Goal: Information Seeking & Learning: Learn about a topic

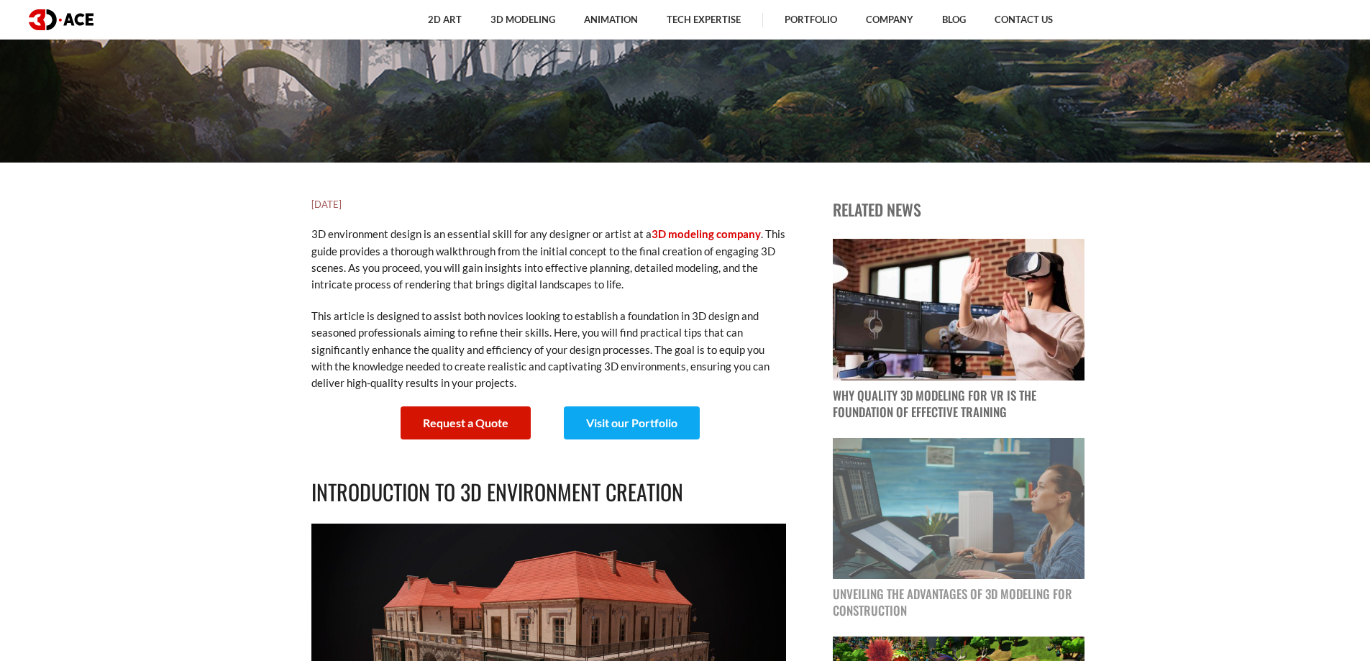
scroll to position [647, 0]
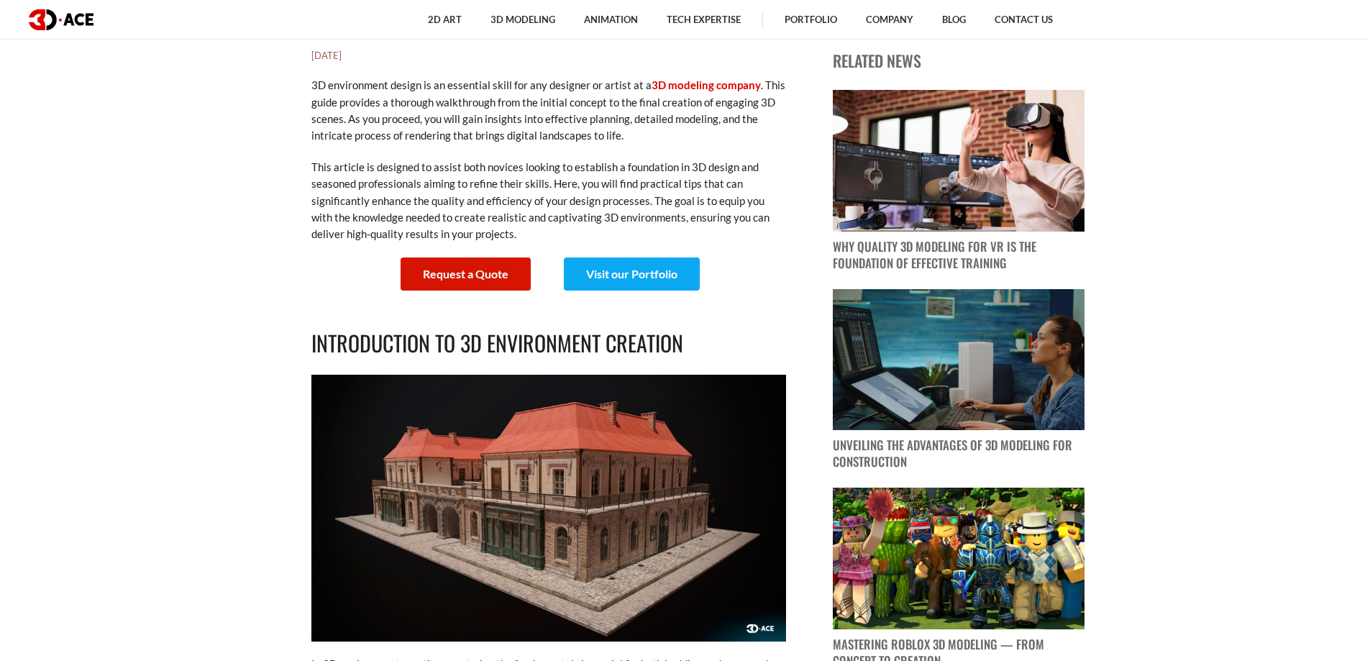
click at [598, 352] on h2 "Introduction to 3D Environment Creation" at bounding box center [548, 343] width 475 height 34
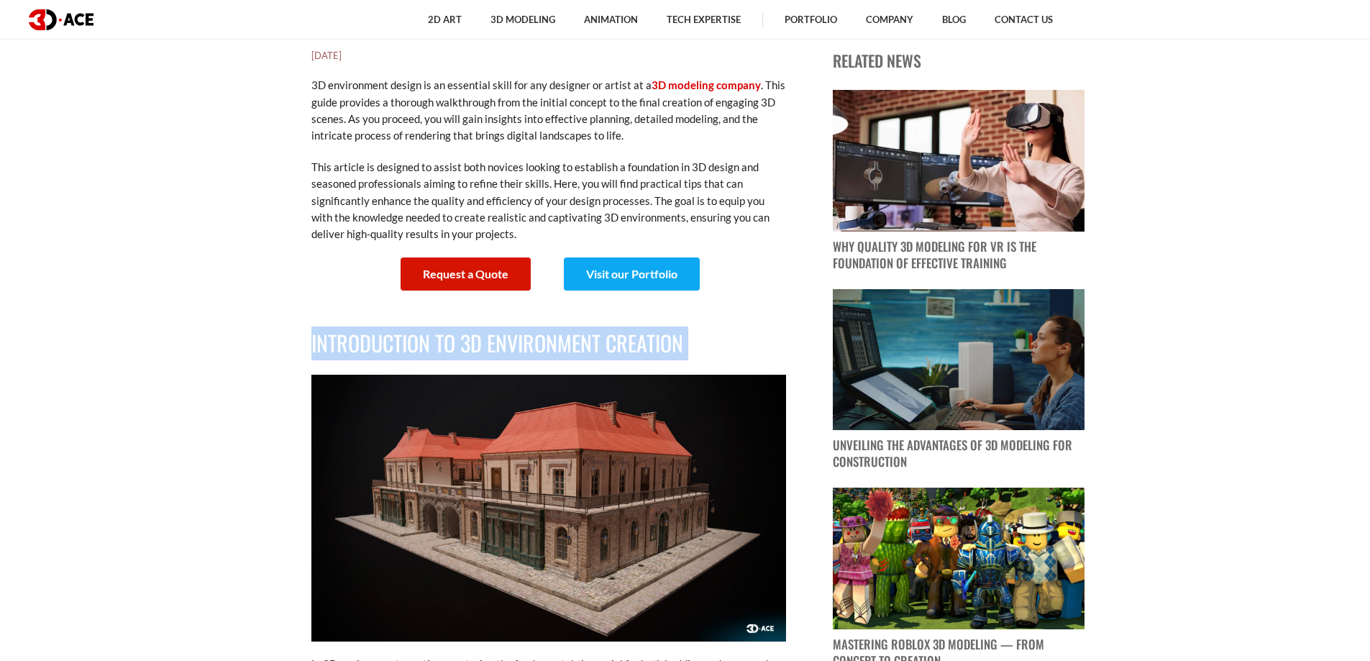
click at [598, 352] on h2 "Introduction to 3D Environment Creation" at bounding box center [548, 343] width 475 height 34
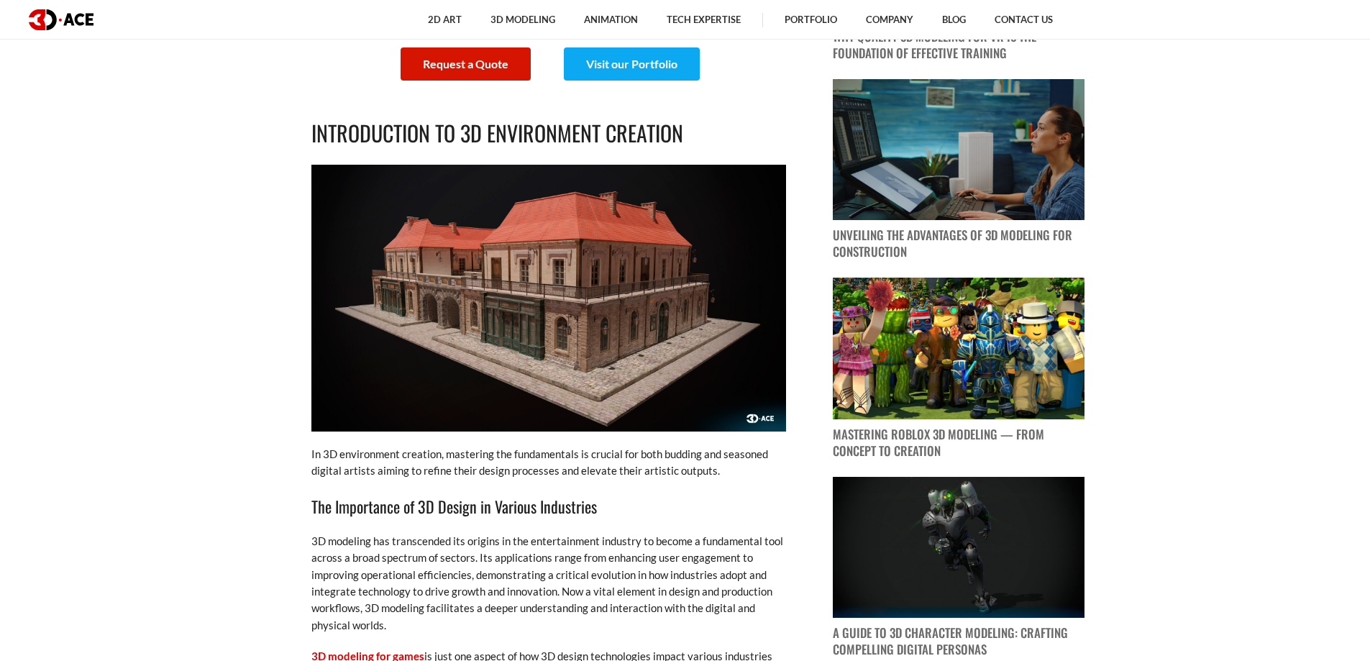
scroll to position [863, 0]
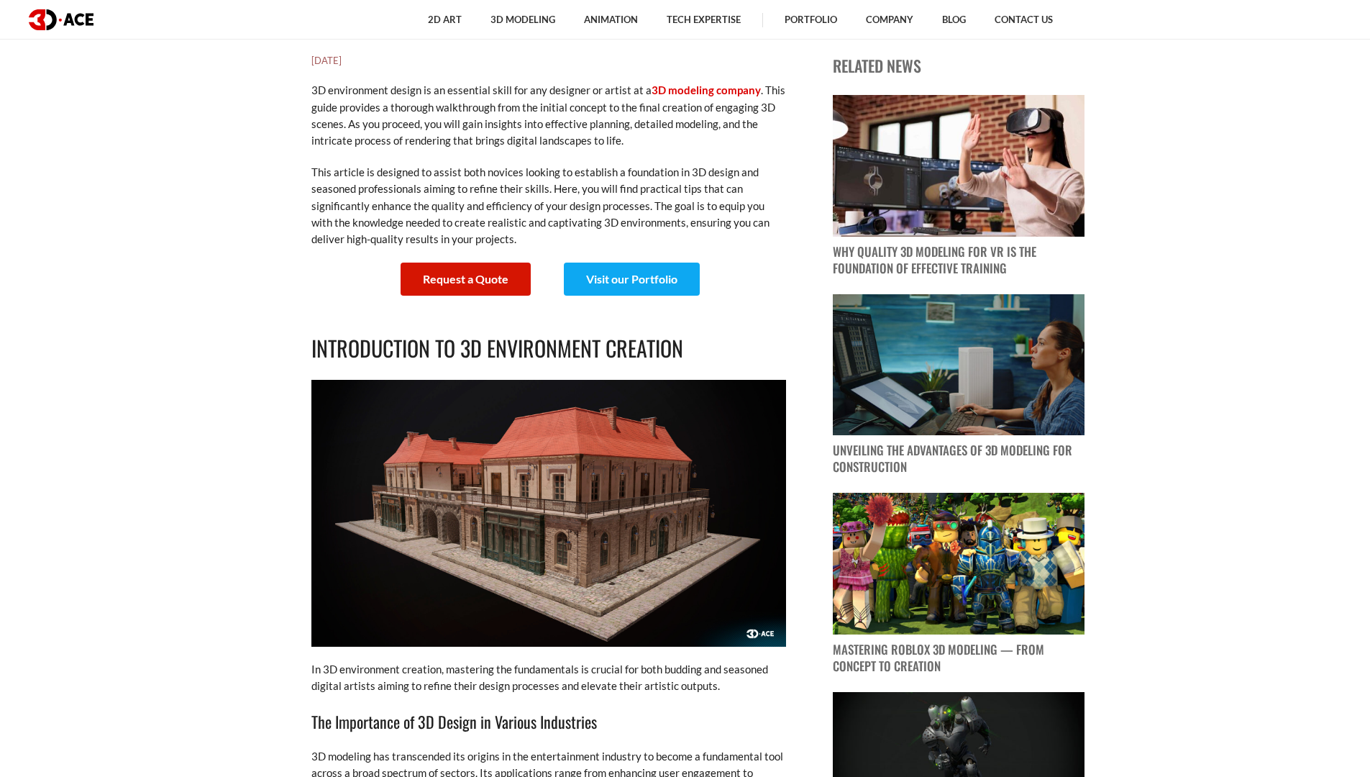
scroll to position [763, 0]
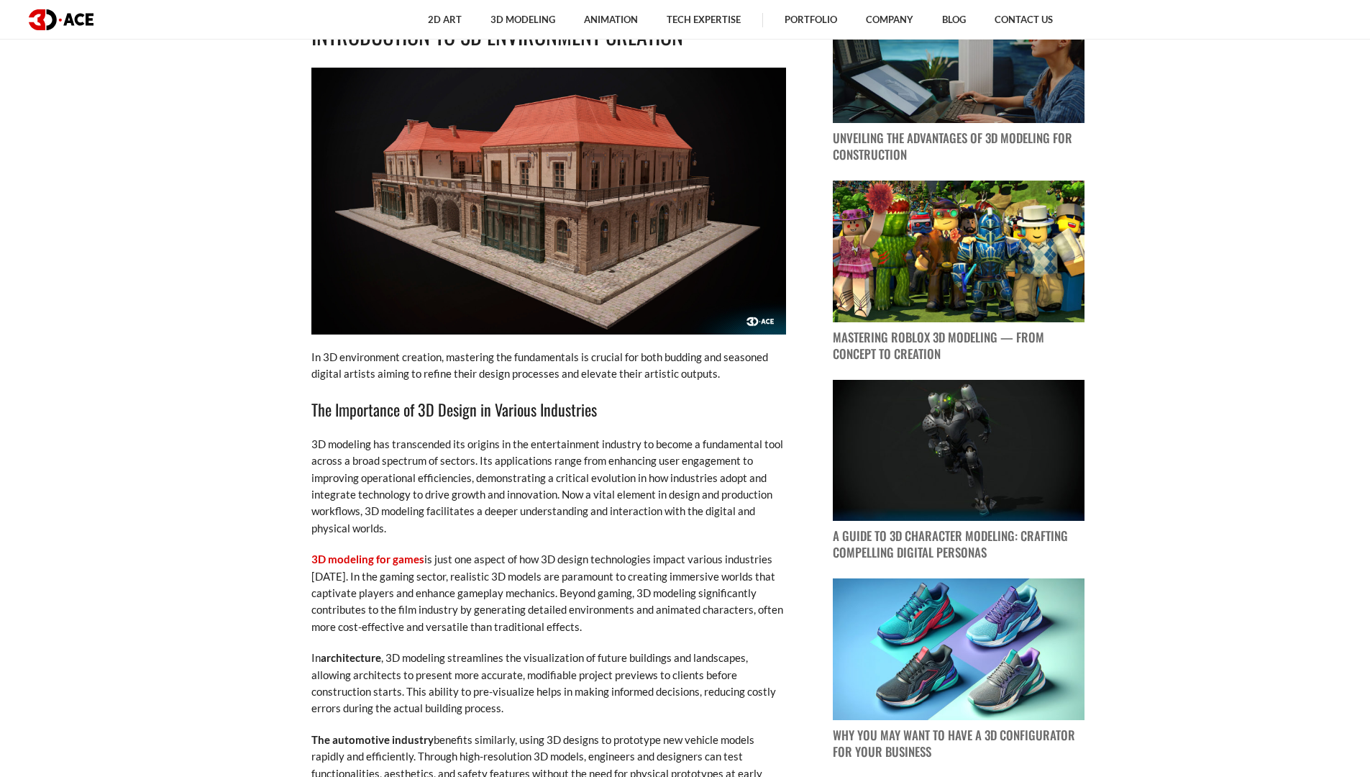
scroll to position [1122, 0]
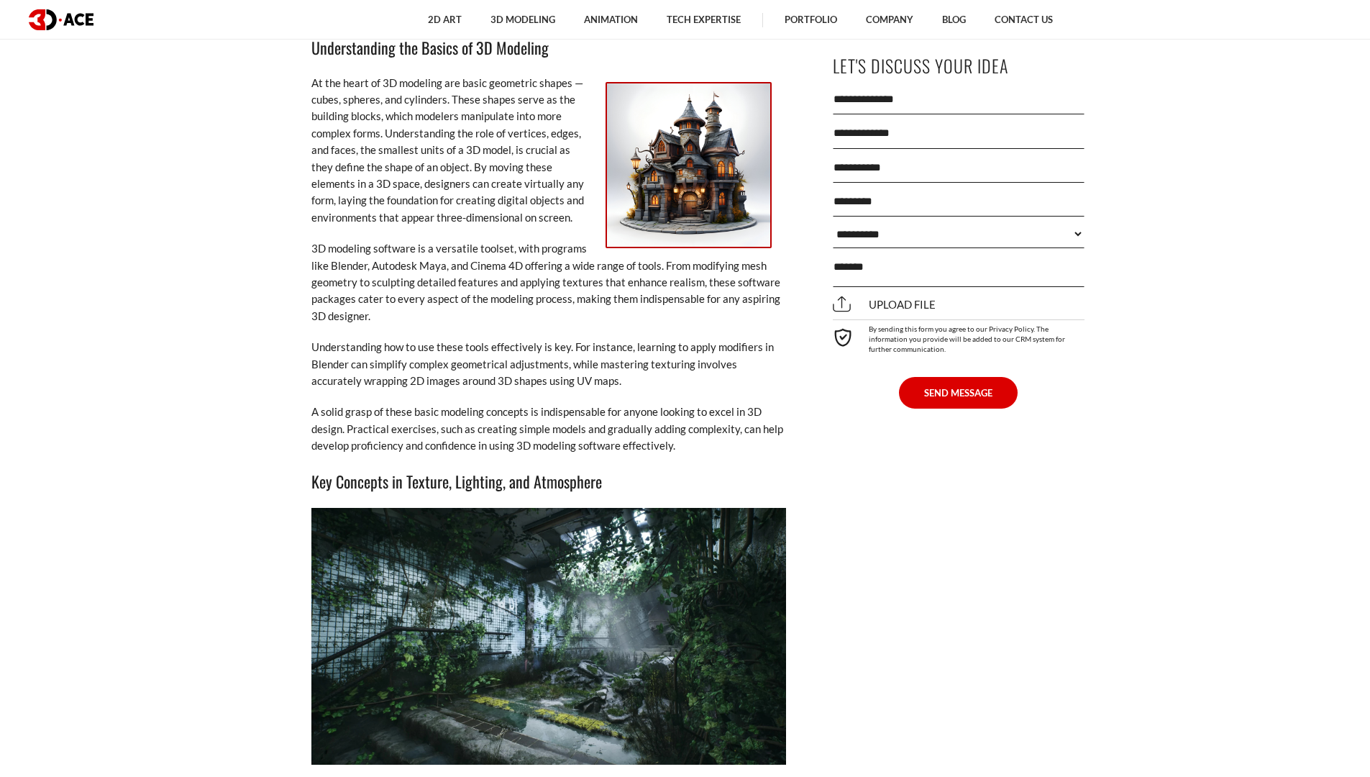
scroll to position [2179, 0]
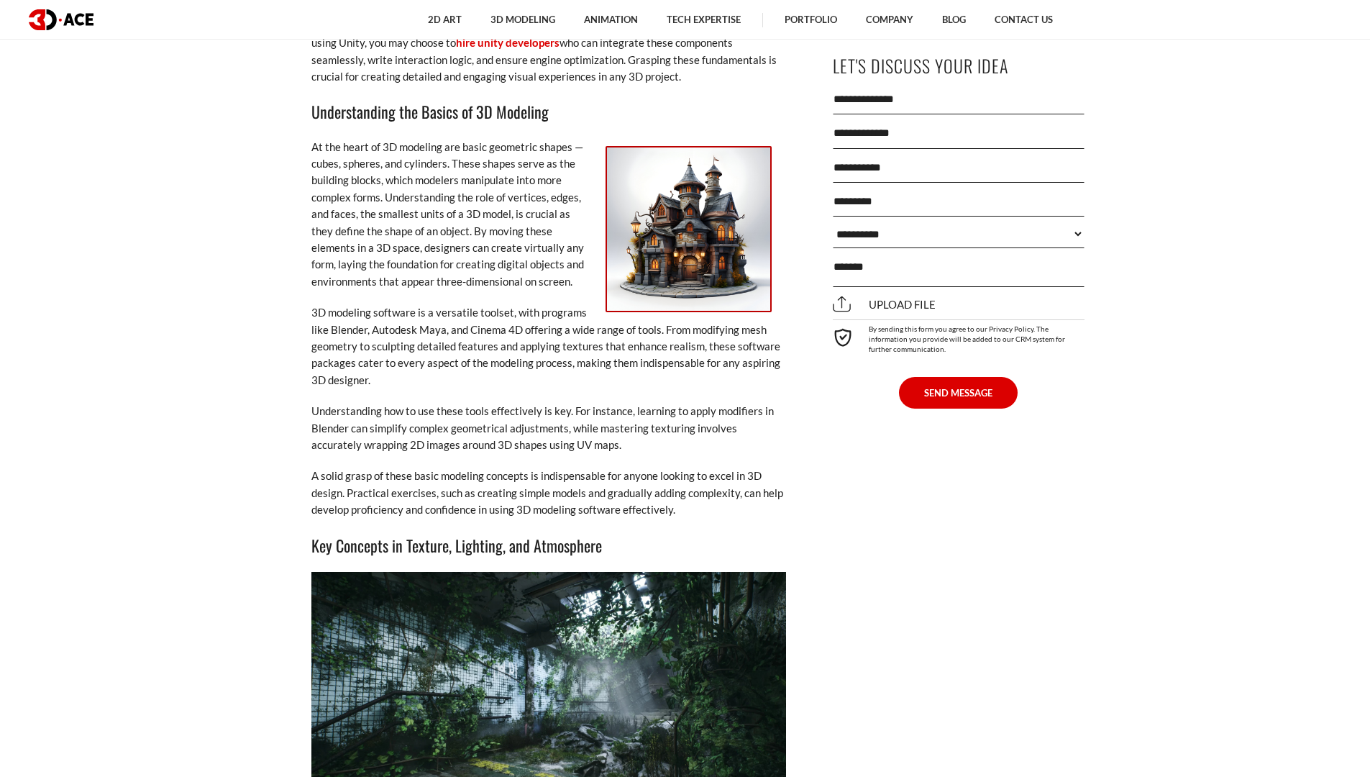
click at [735, 243] on img at bounding box center [688, 229] width 166 height 166
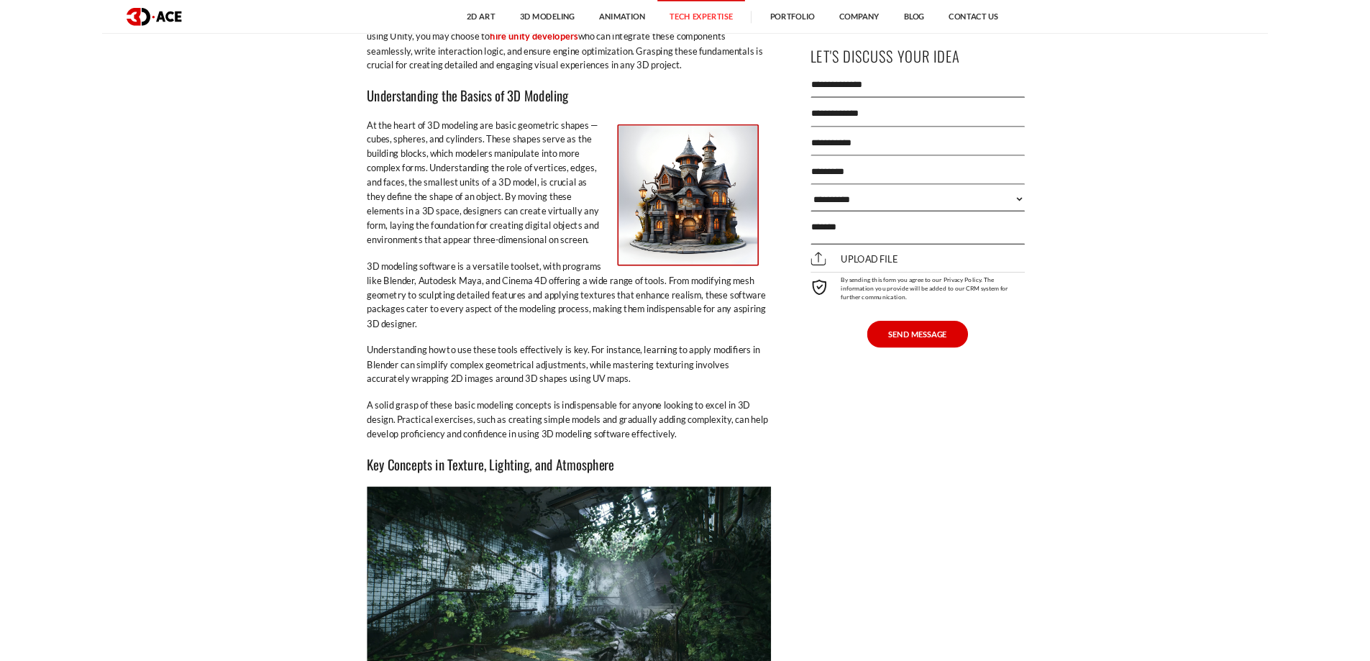
scroll to position [2064, 0]
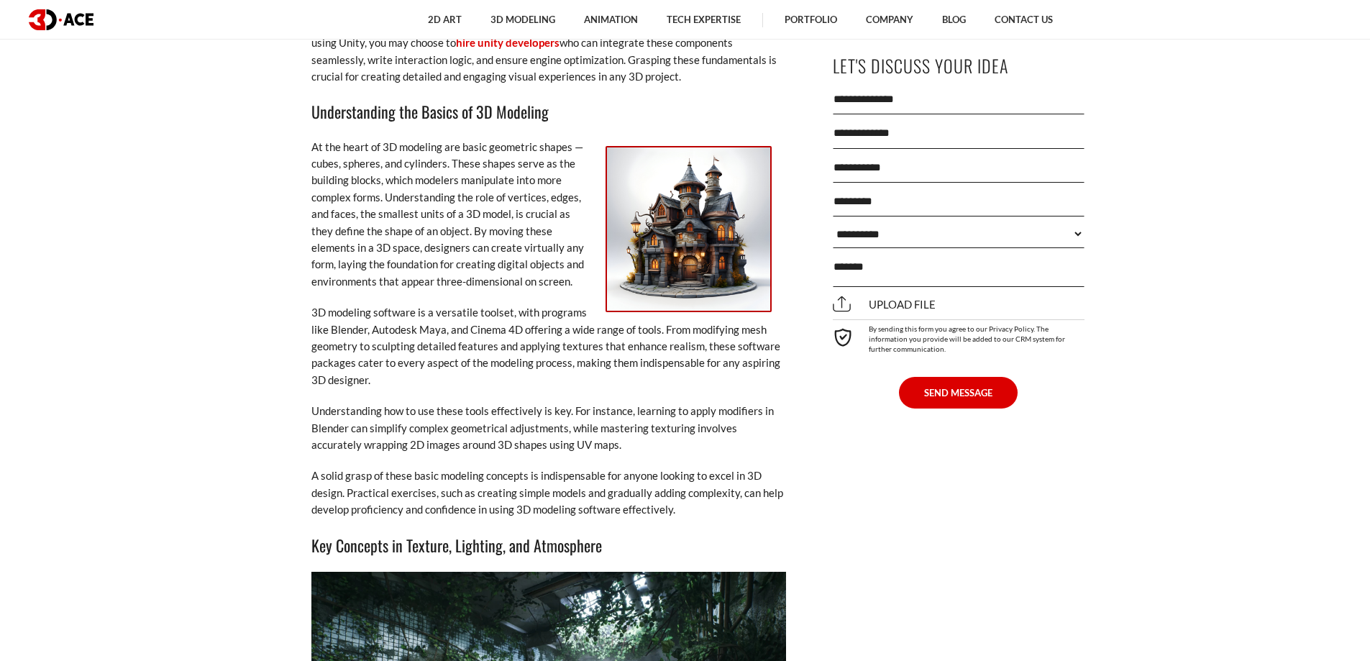
drag, startPoint x: 73, startPoint y: 244, endPoint x: 124, endPoint y: 516, distance: 276.6
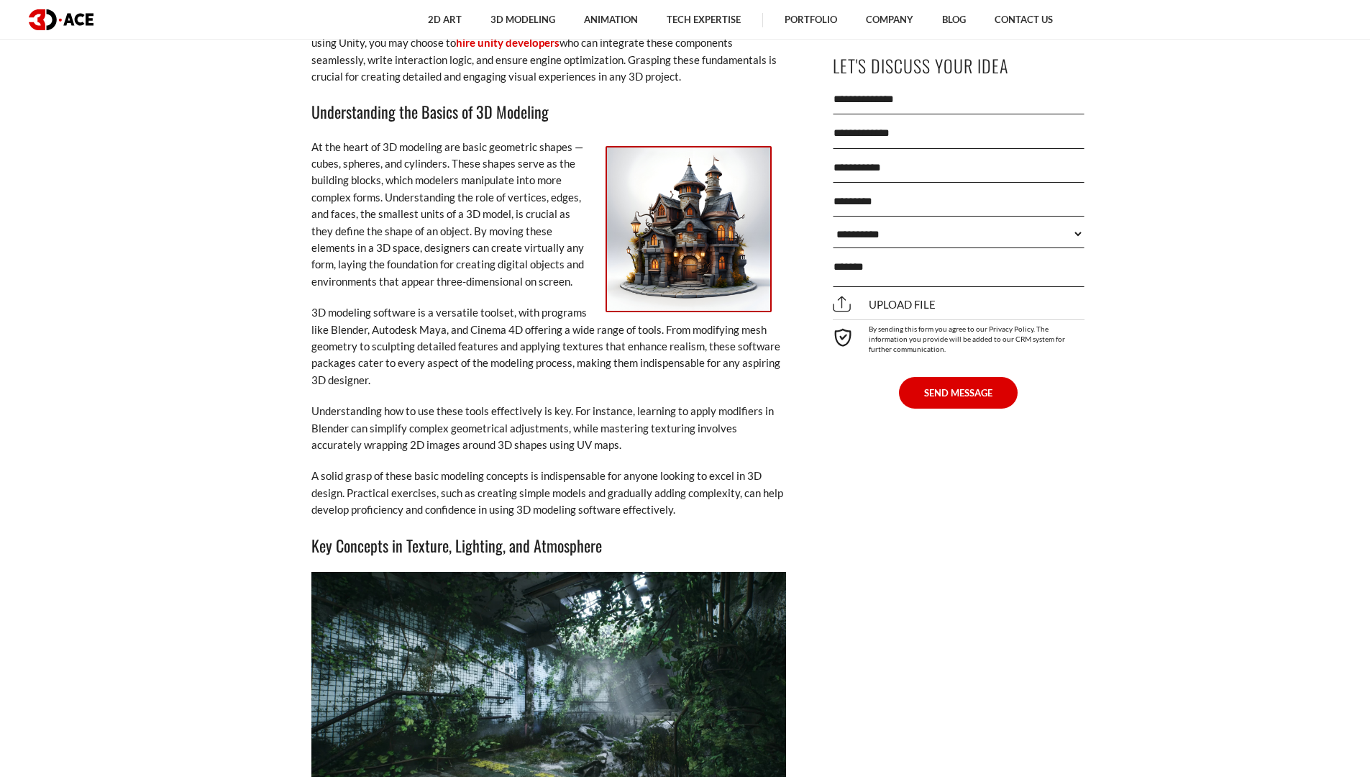
scroll to position [2179, 0]
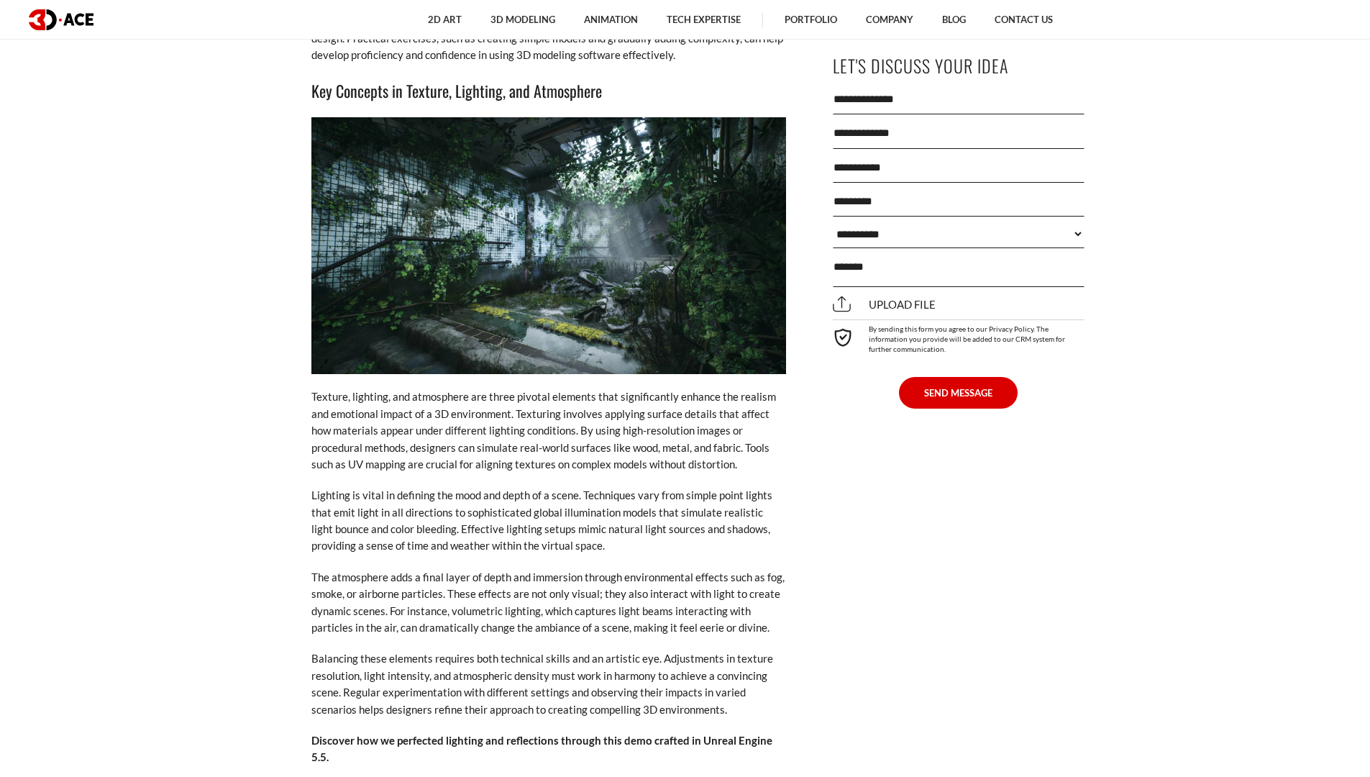
drag, startPoint x: 1254, startPoint y: 627, endPoint x: 1254, endPoint y: 639, distance: 11.5
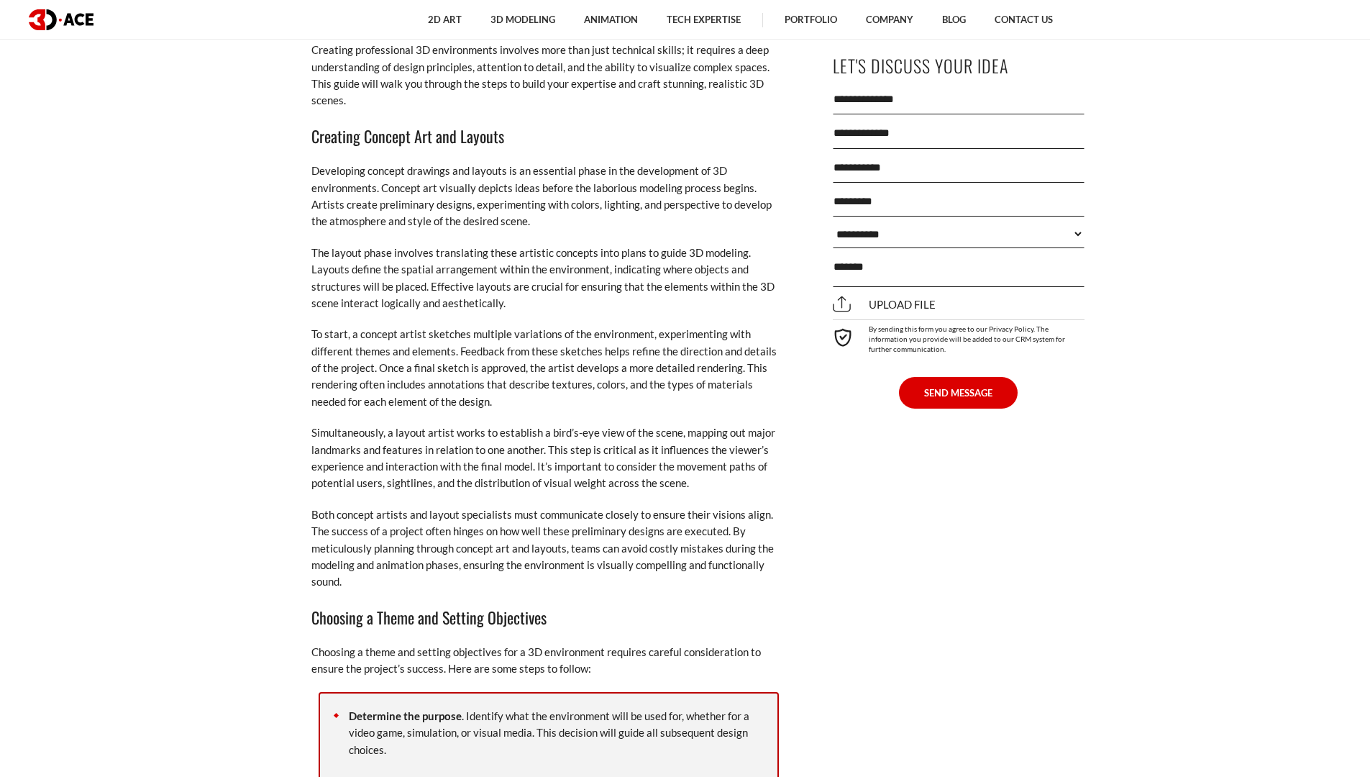
scroll to position [4674, 0]
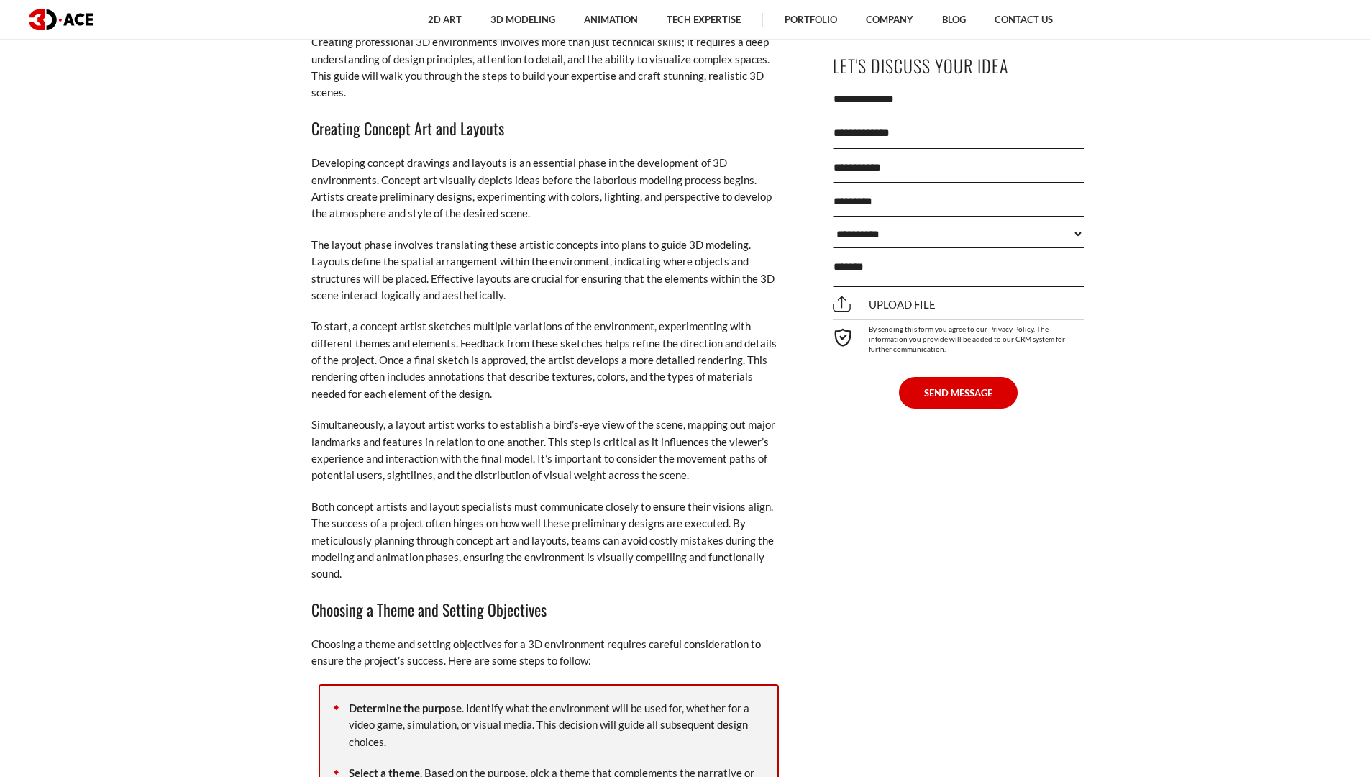
click at [359, 416] on p "Simultaneously, a layout artist works to establish a bird’s-eye view of the sce…" at bounding box center [548, 450] width 475 height 68
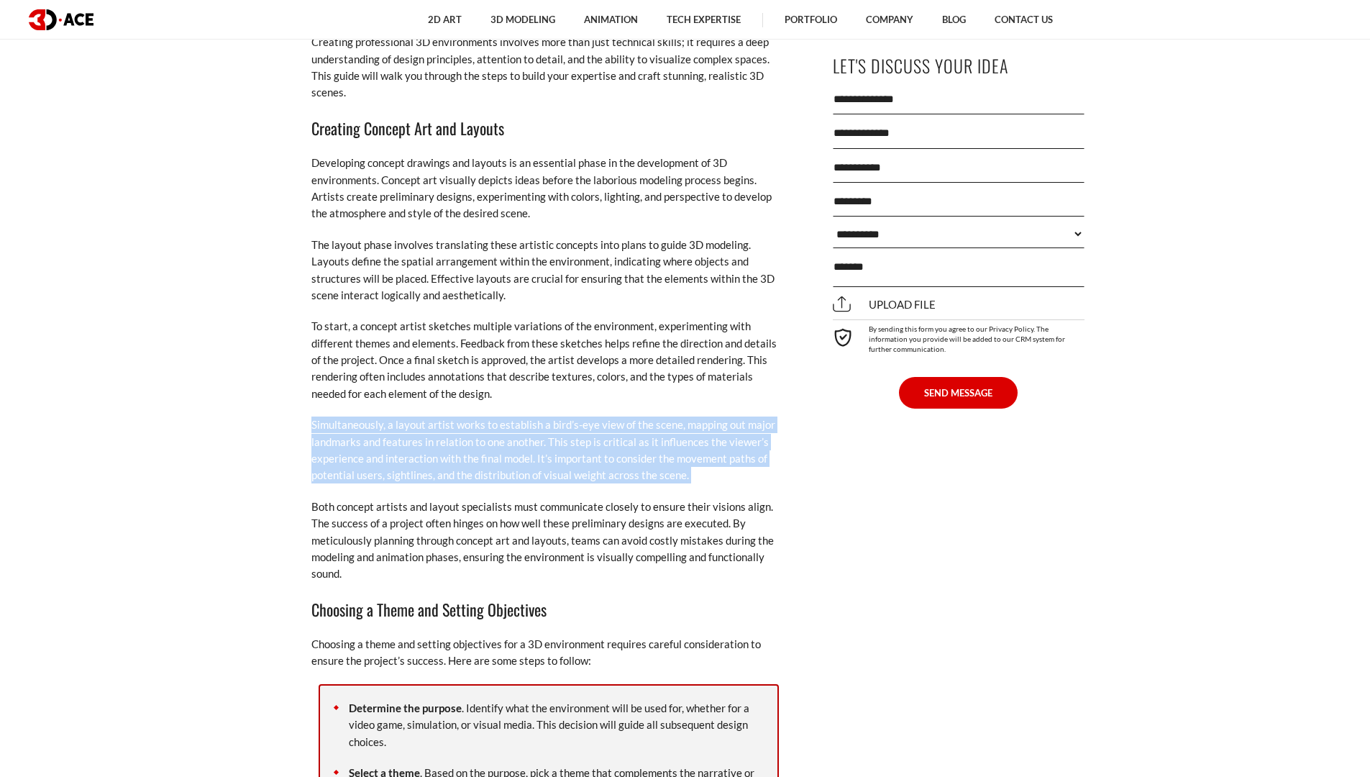
click at [359, 416] on p "Simultaneously, a layout artist works to establish a bird’s-eye view of the sce…" at bounding box center [548, 450] width 475 height 68
click at [421, 434] on p "Simultaneously, a layout artist works to establish a bird’s-eye view of the sce…" at bounding box center [548, 450] width 475 height 68
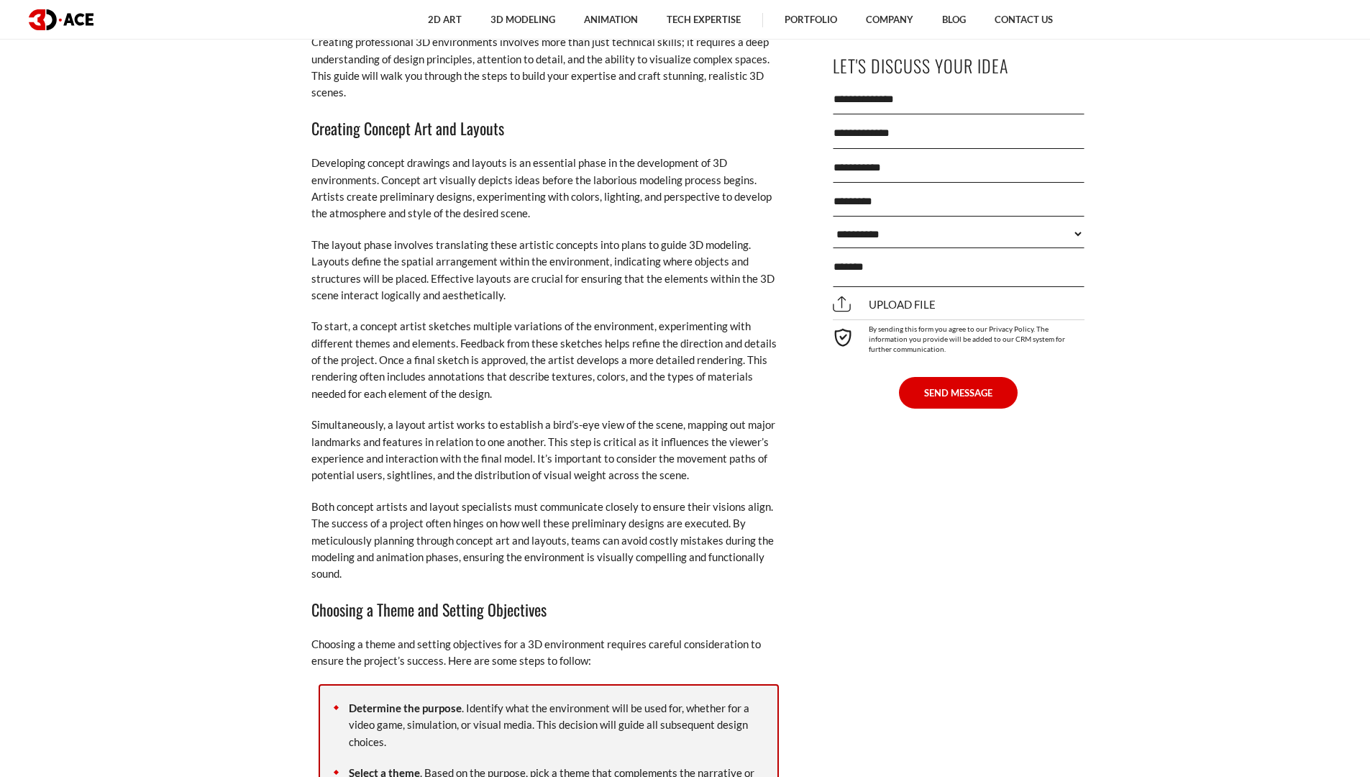
click at [533, 416] on p "Simultaneously, a layout artist works to establish a bird’s-eye view of the sce…" at bounding box center [548, 450] width 475 height 68
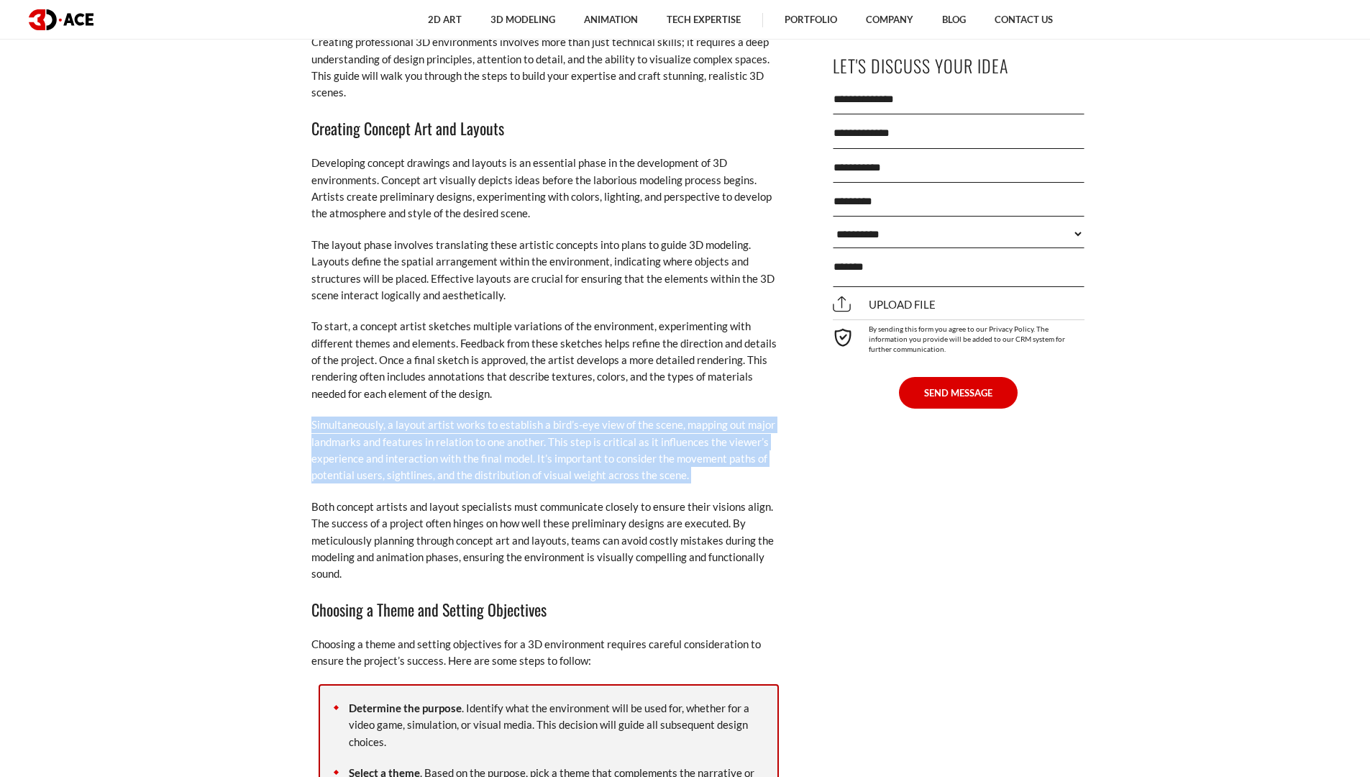
click at [533, 416] on p "Simultaneously, a layout artist works to establish a bird’s-eye view of the sce…" at bounding box center [548, 450] width 475 height 68
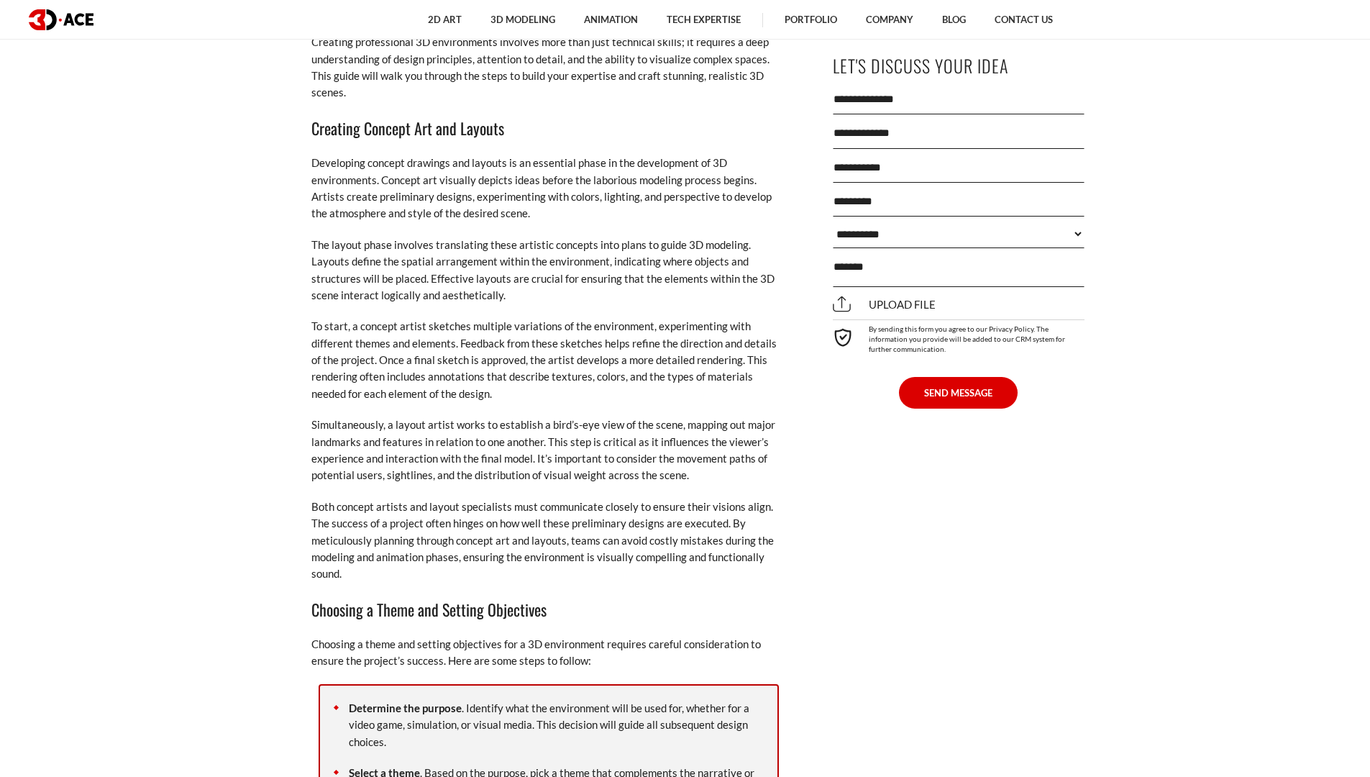
click at [567, 498] on p "Both concept artists and layout specialists must communicate closely to ensure …" at bounding box center [548, 540] width 475 height 84
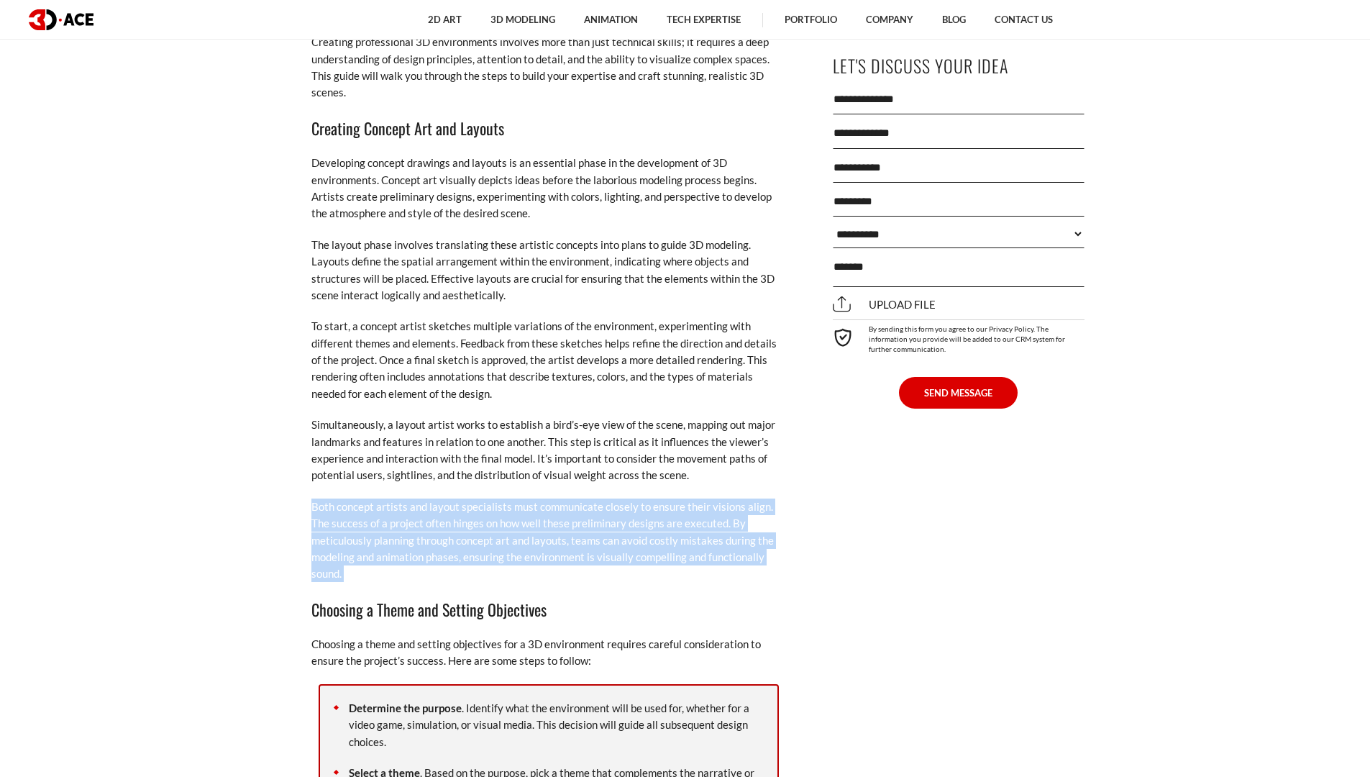
click at [567, 498] on p "Both concept artists and layout specialists must communicate closely to ensure …" at bounding box center [548, 540] width 475 height 84
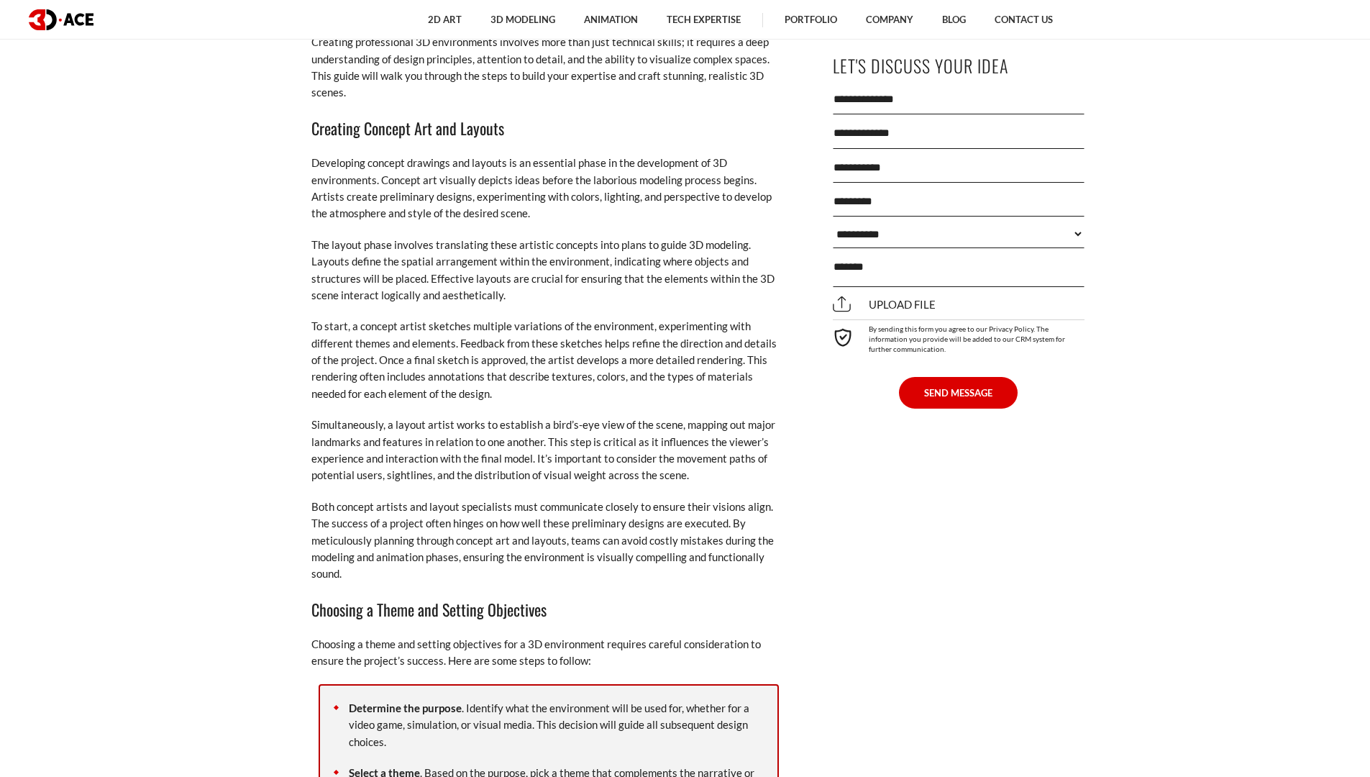
click at [553, 597] on h3 "Choosing a Theme and Setting Objectives" at bounding box center [548, 609] width 475 height 24
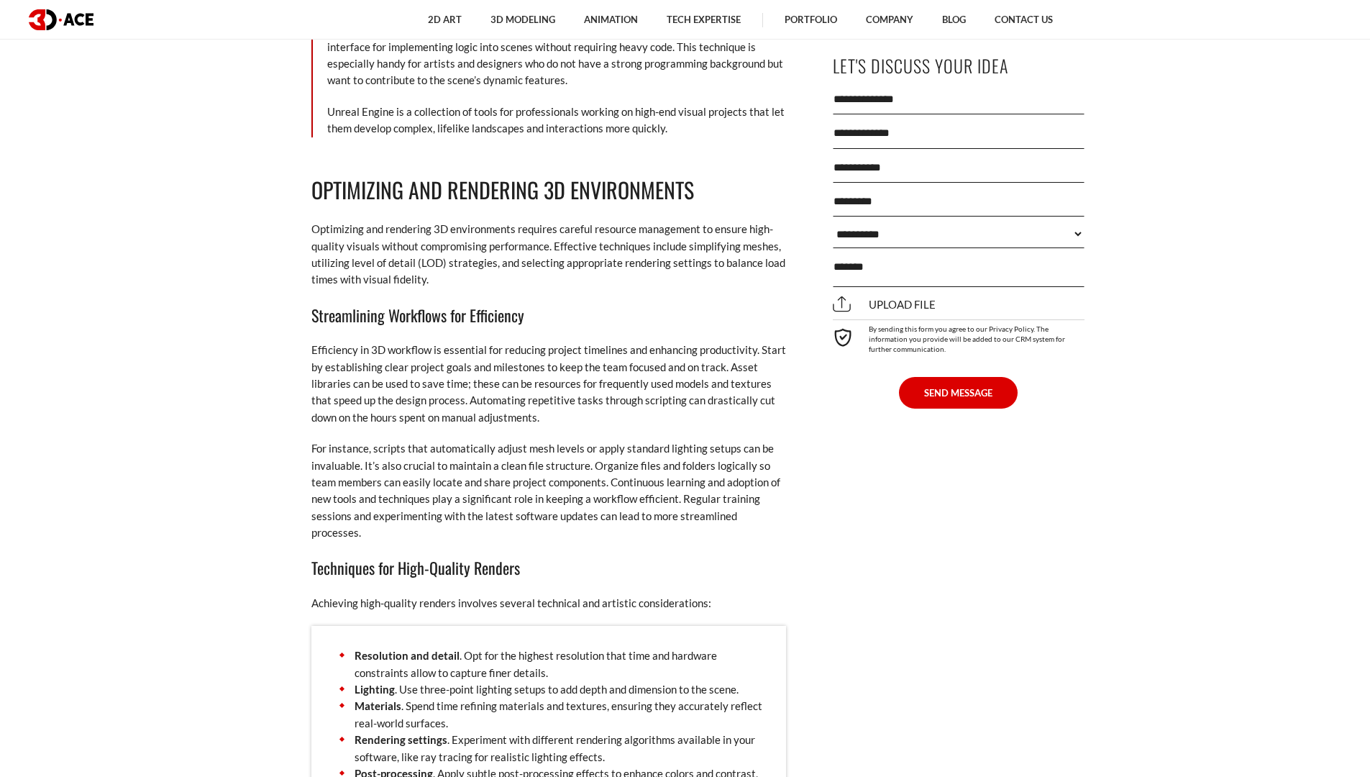
scroll to position [7058, 0]
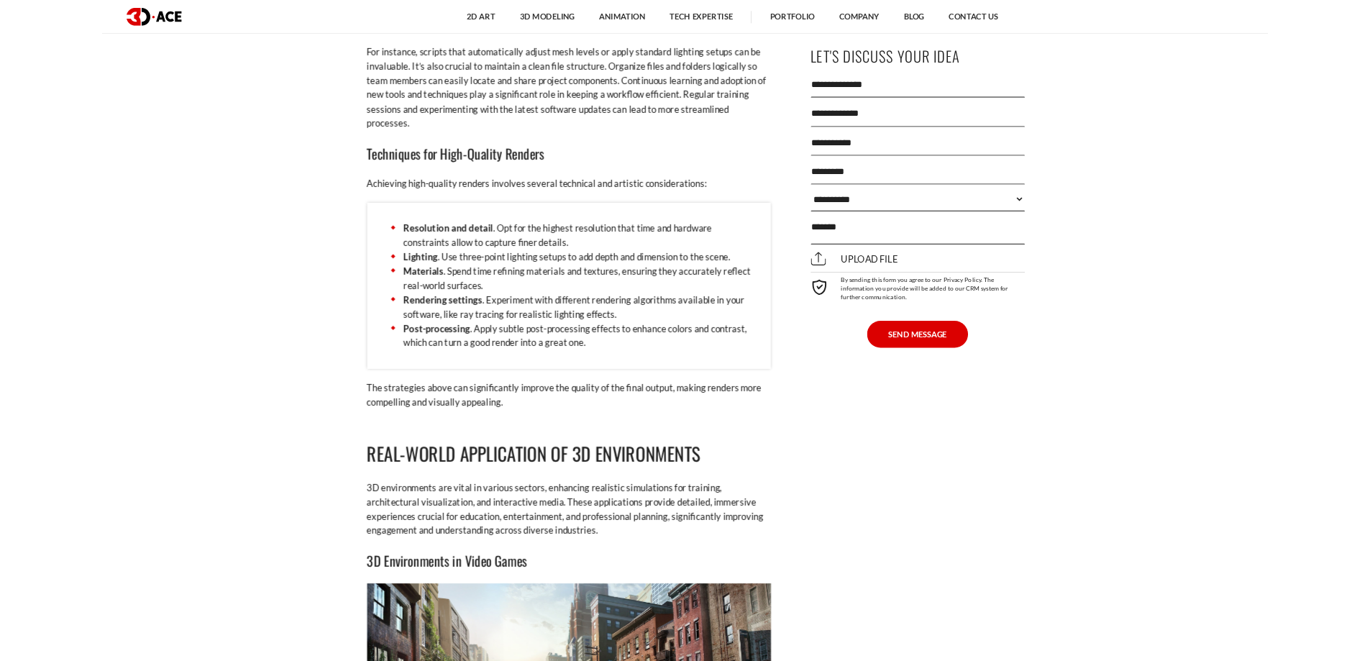
scroll to position [7302, 0]
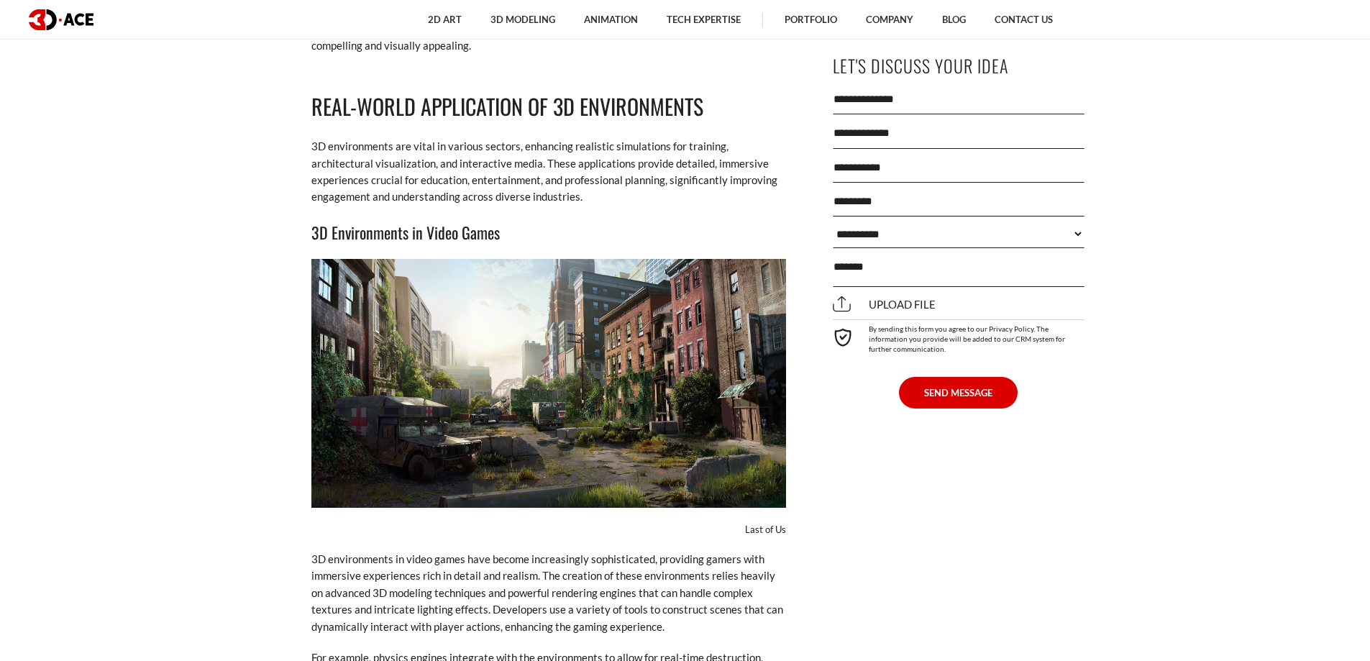
scroll to position [7733, 0]
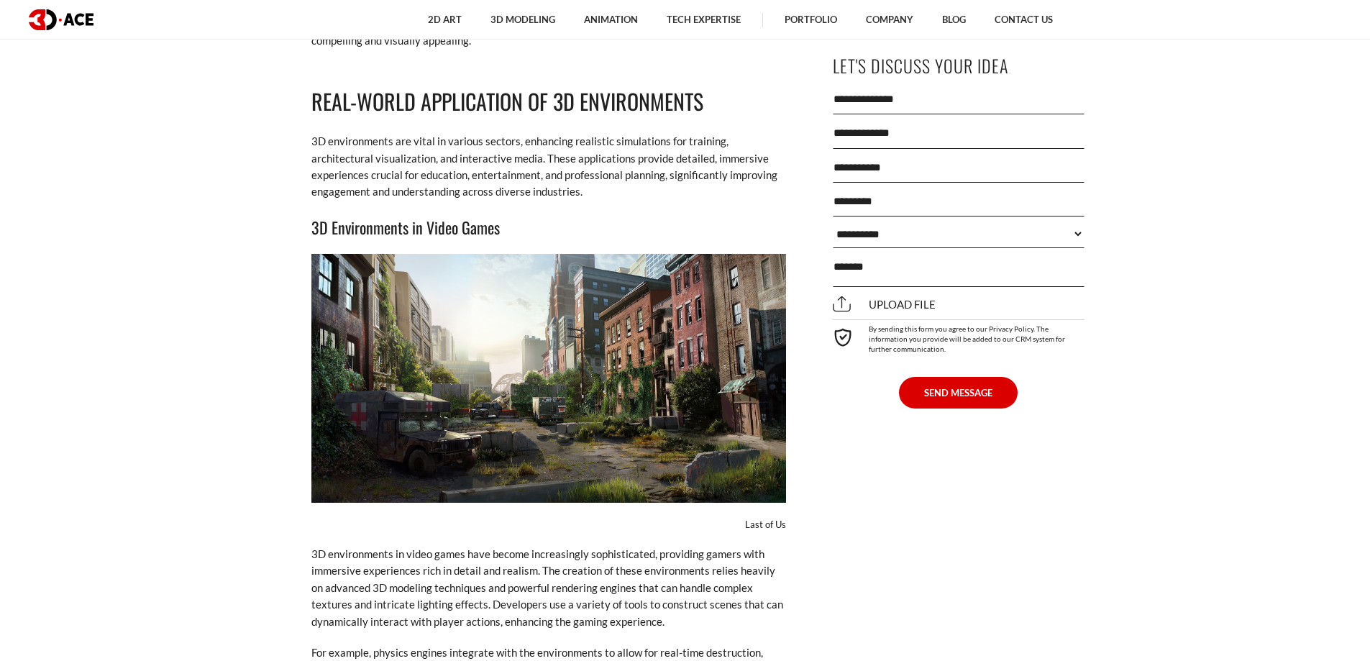
drag, startPoint x: 58, startPoint y: 383, endPoint x: 126, endPoint y: 518, distance: 150.8
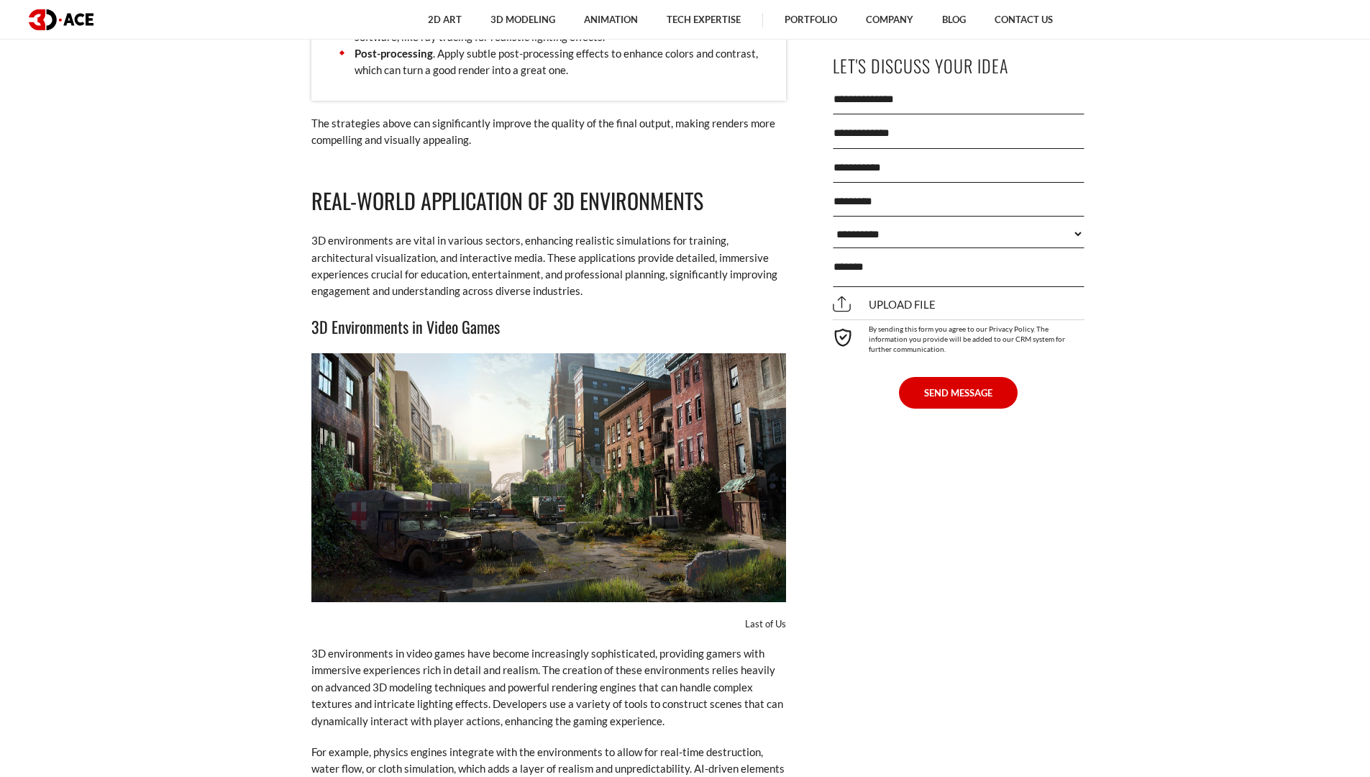
scroll to position [7705, 0]
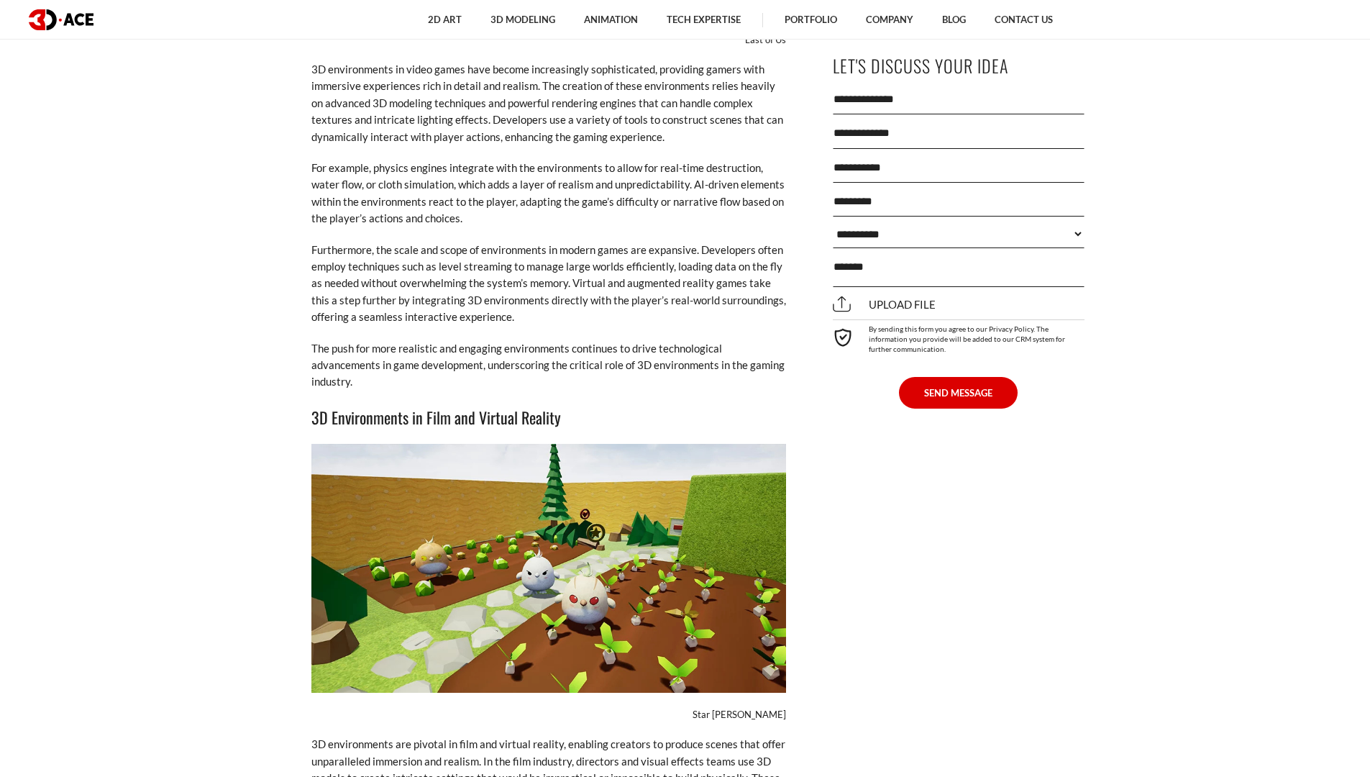
scroll to position [8345, 0]
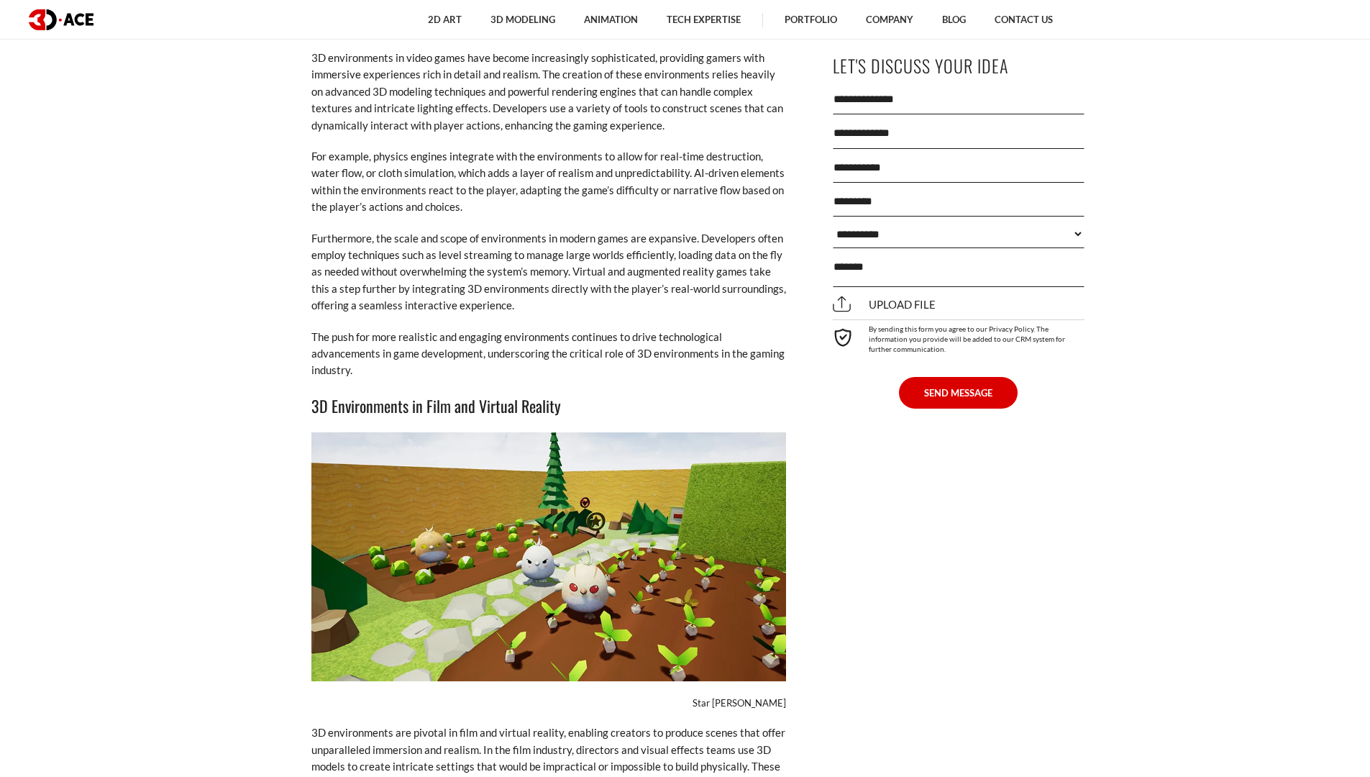
drag, startPoint x: 1213, startPoint y: 577, endPoint x: 1235, endPoint y: 608, distance: 37.7
drag, startPoint x: 1270, startPoint y: 628, endPoint x: 1310, endPoint y: 668, distance: 56.4
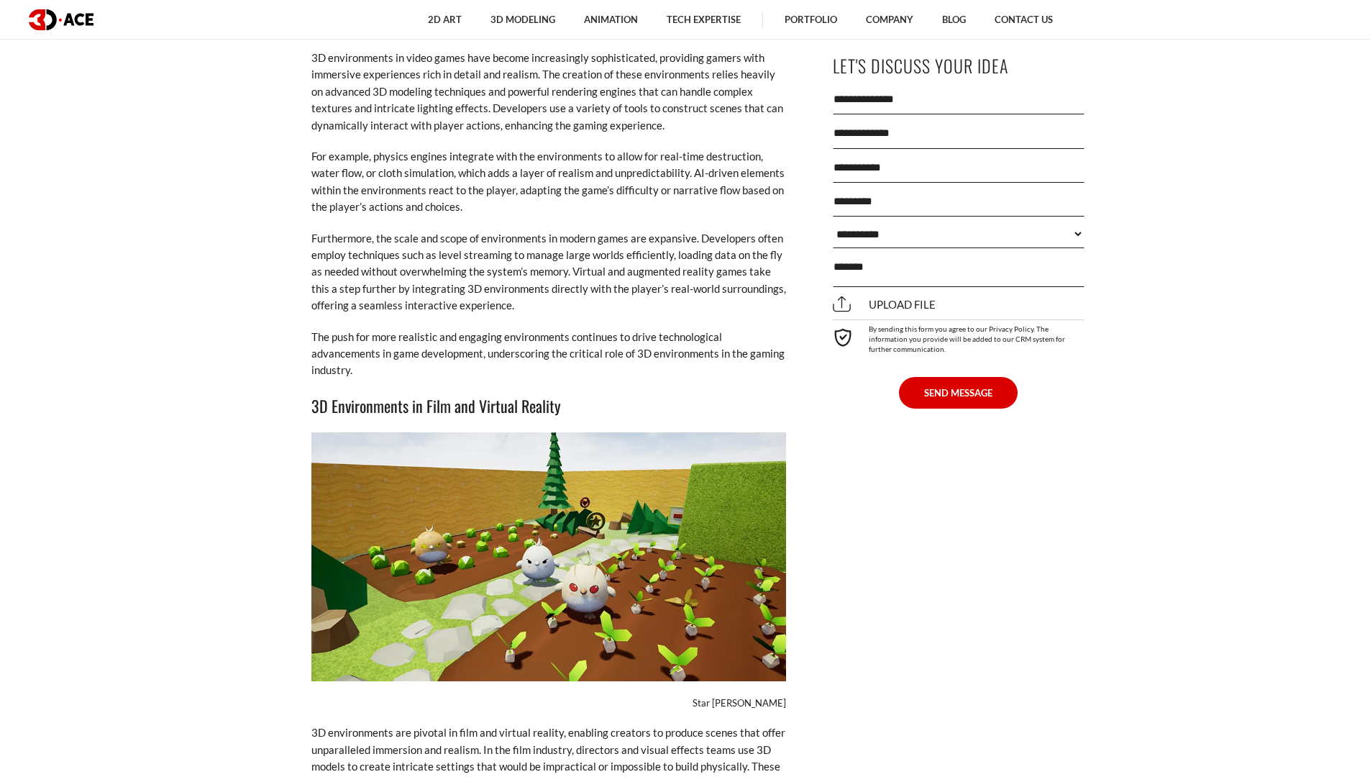
drag, startPoint x: 1310, startPoint y: 668, endPoint x: 1337, endPoint y: 687, distance: 32.9
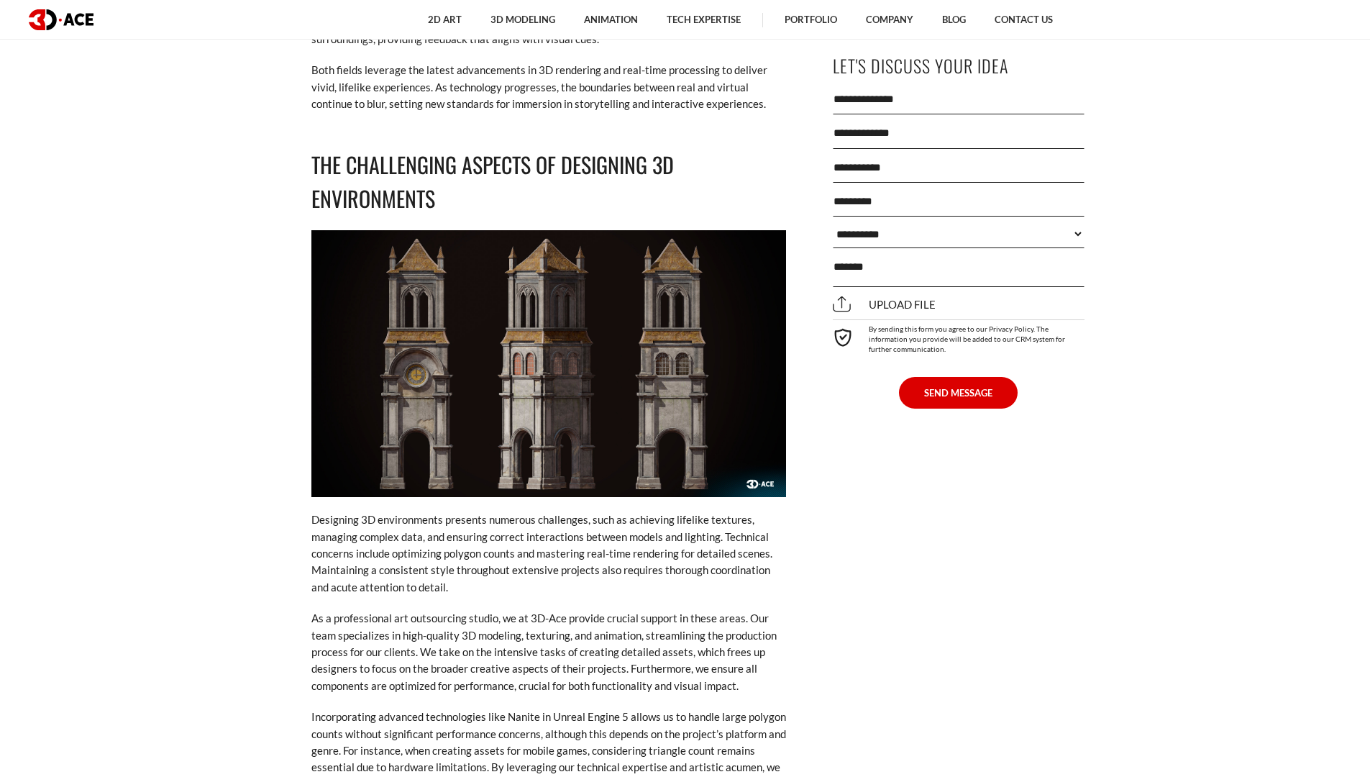
scroll to position [9280, 0]
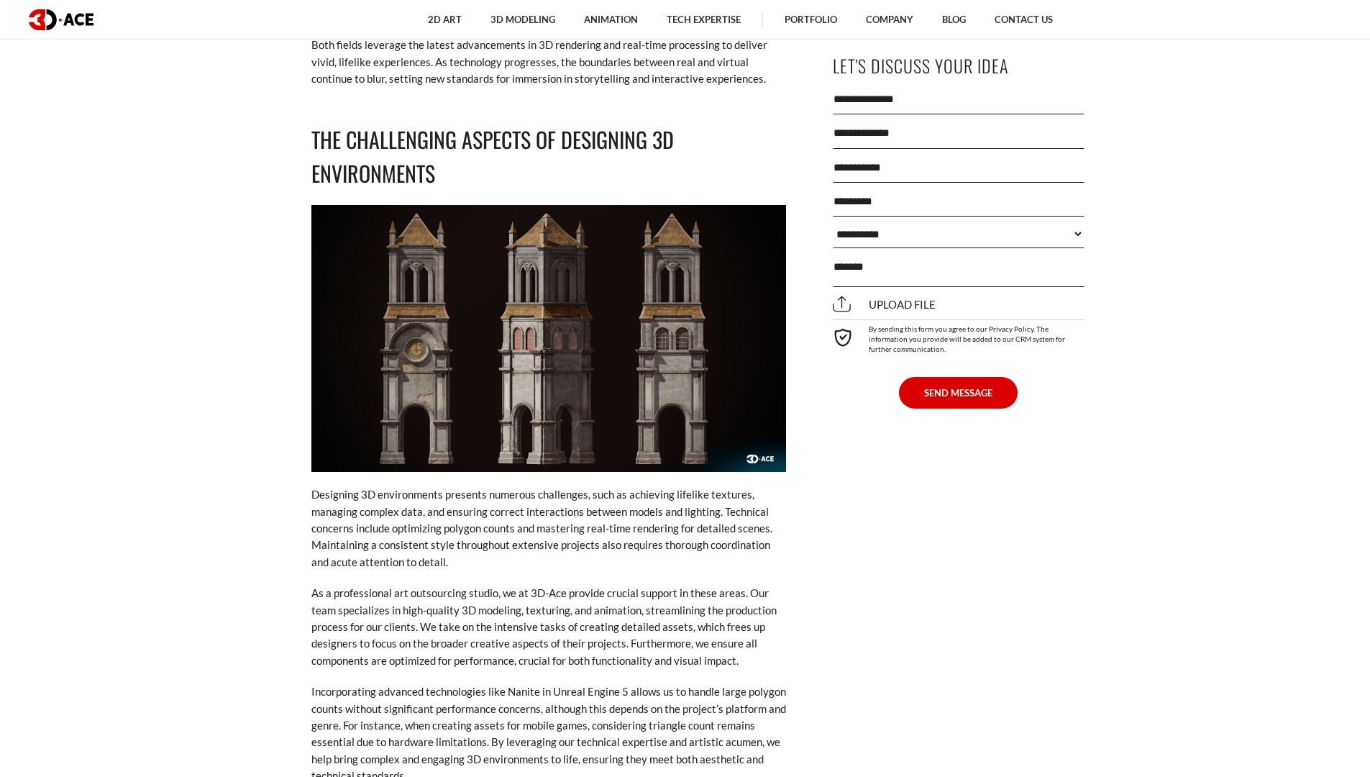
click at [594, 499] on p "Designing 3D environments presents numerous challenges, such as achieving lifel…" at bounding box center [548, 528] width 475 height 84
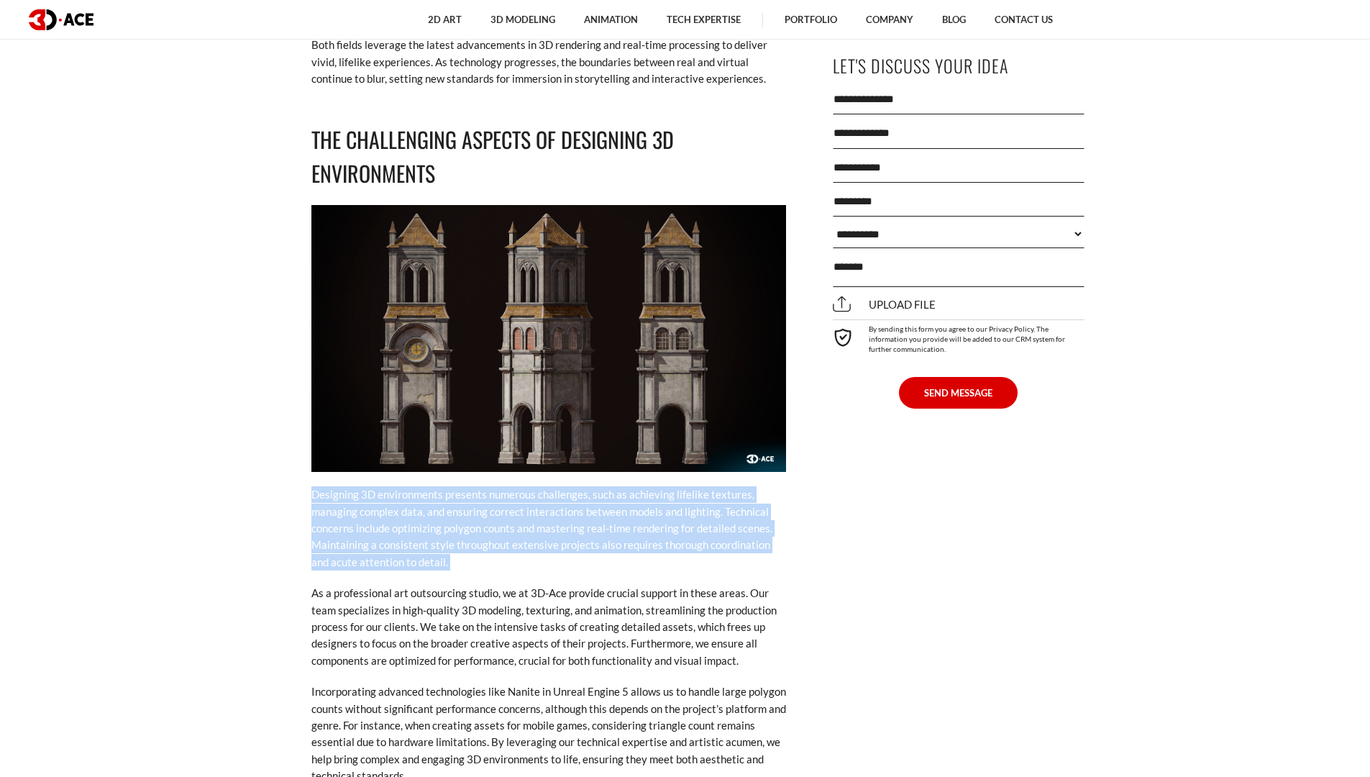
click at [594, 499] on p "Designing 3D environments presents numerous challenges, such as achieving lifel…" at bounding box center [548, 528] width 475 height 84
click at [617, 502] on p "Designing 3D environments presents numerous challenges, such as achieving lifel…" at bounding box center [548, 528] width 475 height 84
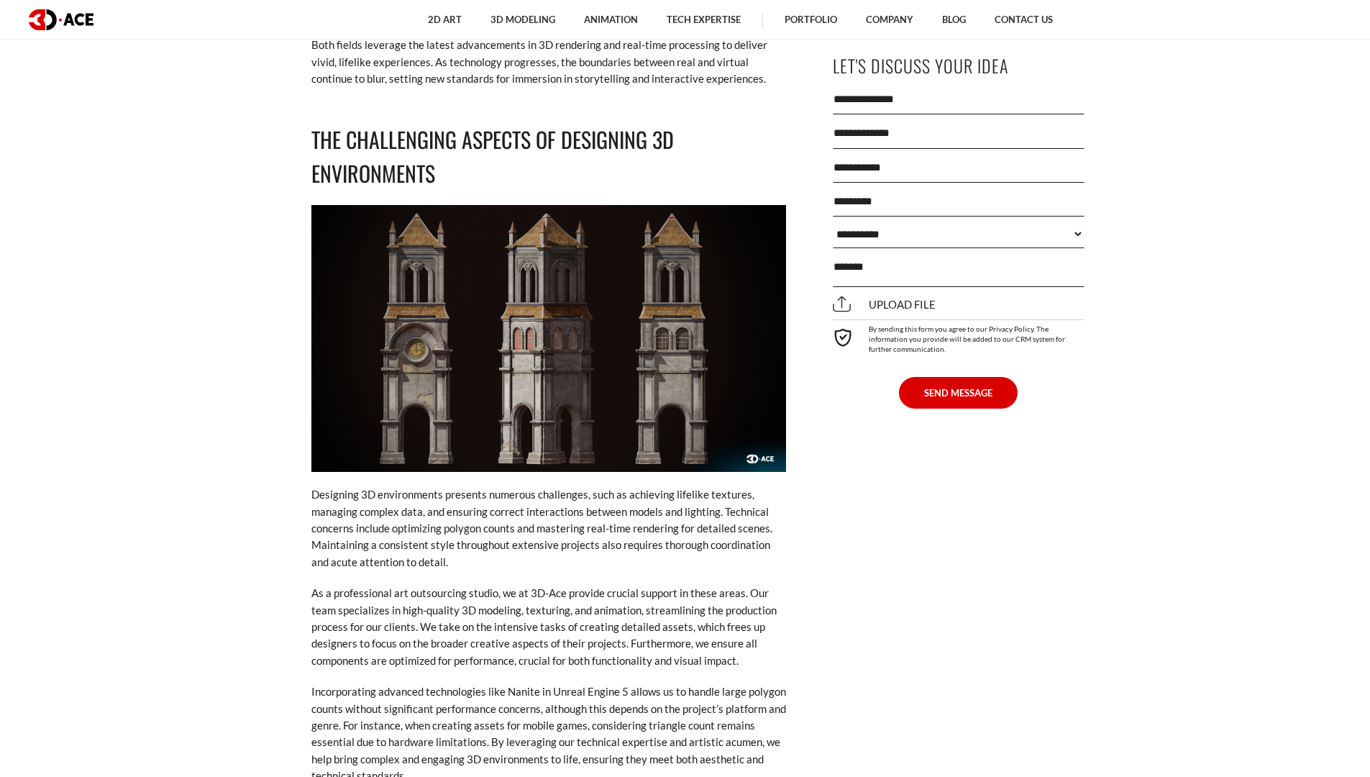
click at [566, 503] on p "Designing 3D environments presents numerous challenges, such as achieving lifel…" at bounding box center [548, 528] width 475 height 84
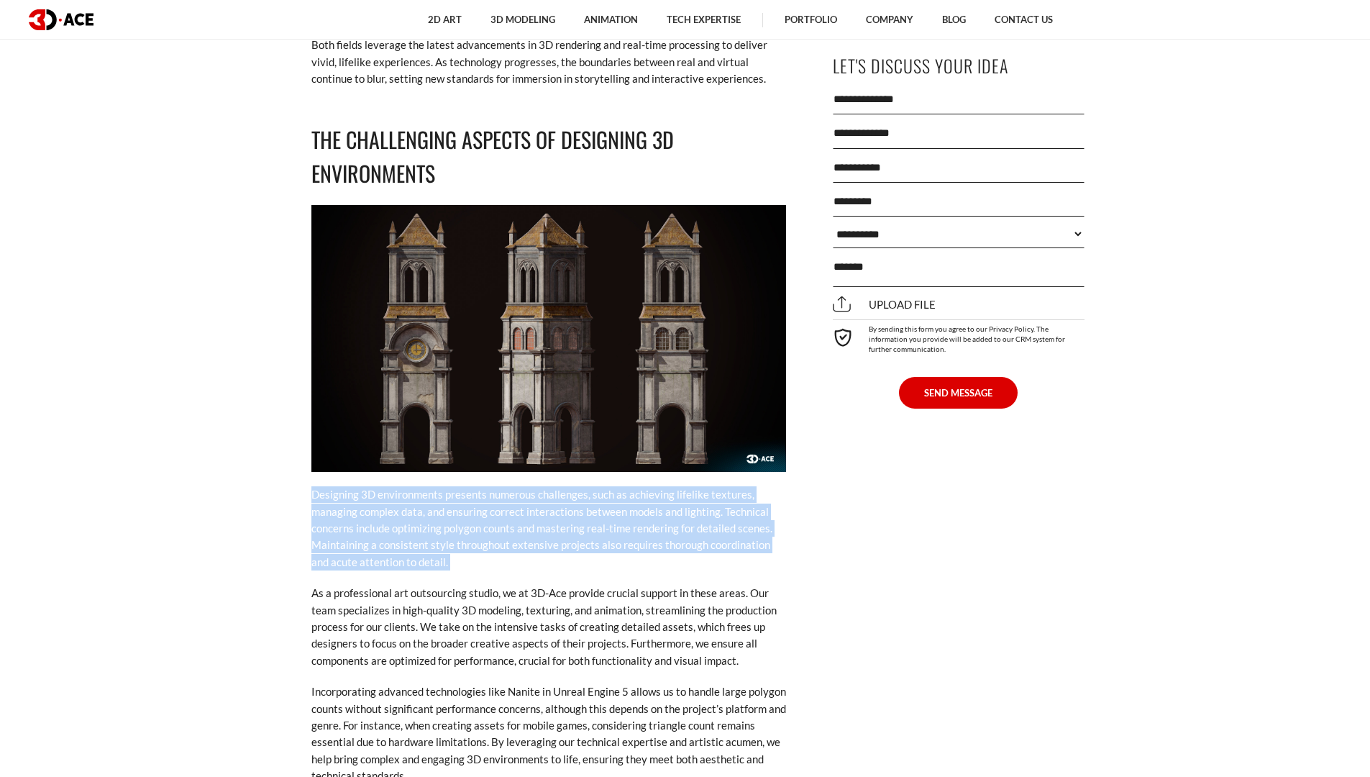
click at [566, 503] on p "Designing 3D environments presents numerous challenges, such as achieving lifel…" at bounding box center [548, 528] width 475 height 84
click at [547, 516] on p "Designing 3D environments presents numerous challenges, such as achieving lifel…" at bounding box center [548, 528] width 475 height 84
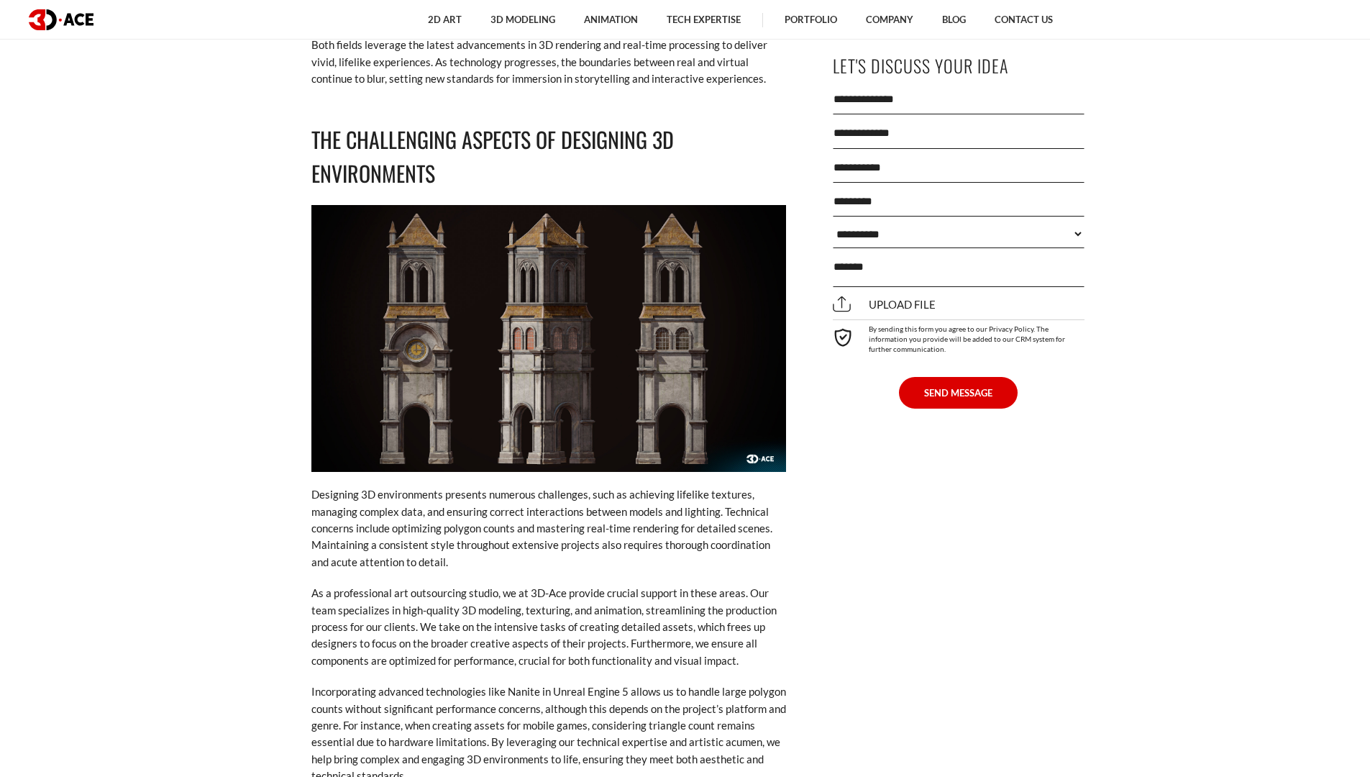
click at [765, 585] on p "As a professional art outsourcing studio, we at 3D-Ace provide crucial support …" at bounding box center [548, 627] width 475 height 84
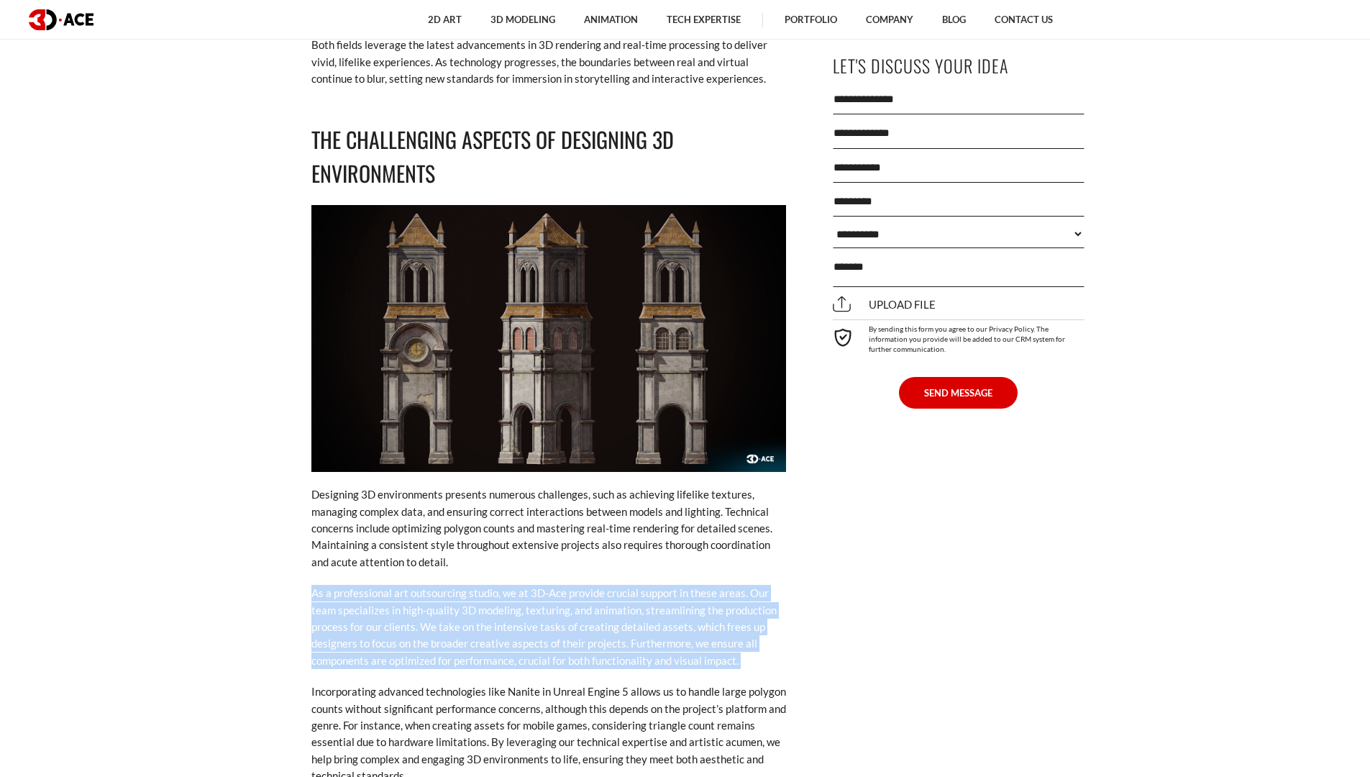
click at [765, 585] on p "As a professional art outsourcing studio, we at 3D-Ace provide crucial support …" at bounding box center [548, 627] width 475 height 84
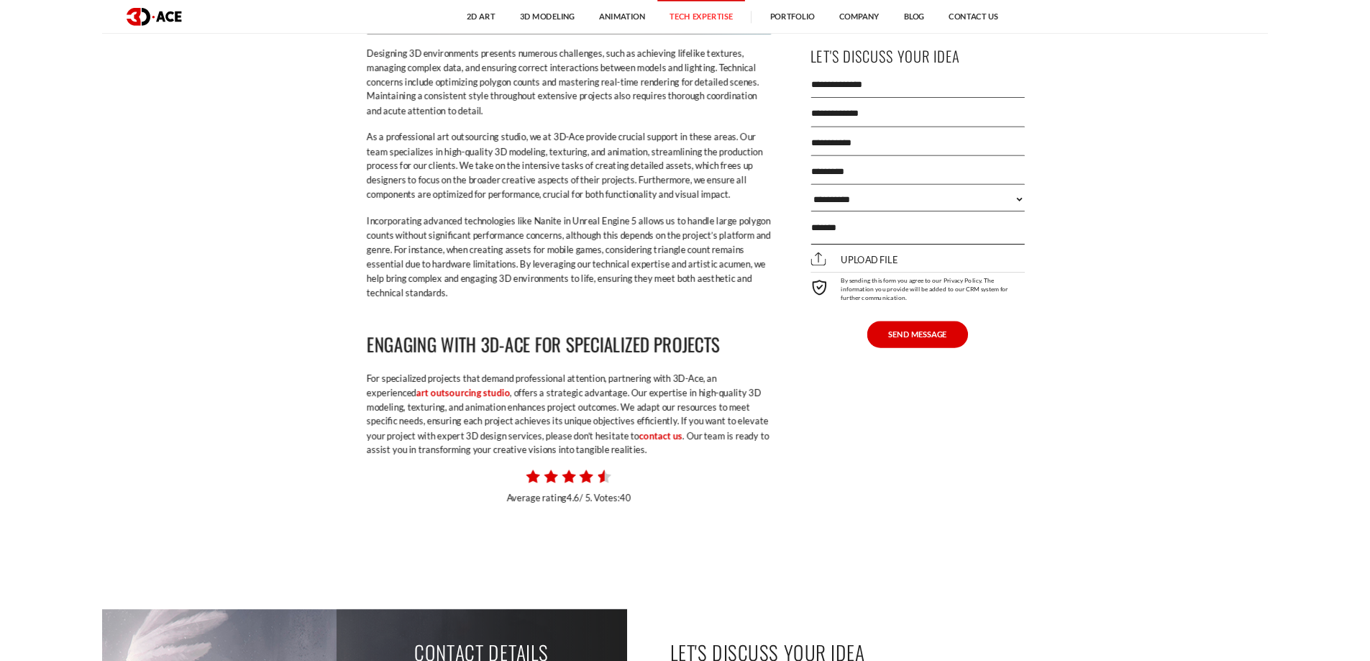
scroll to position [9596, 0]
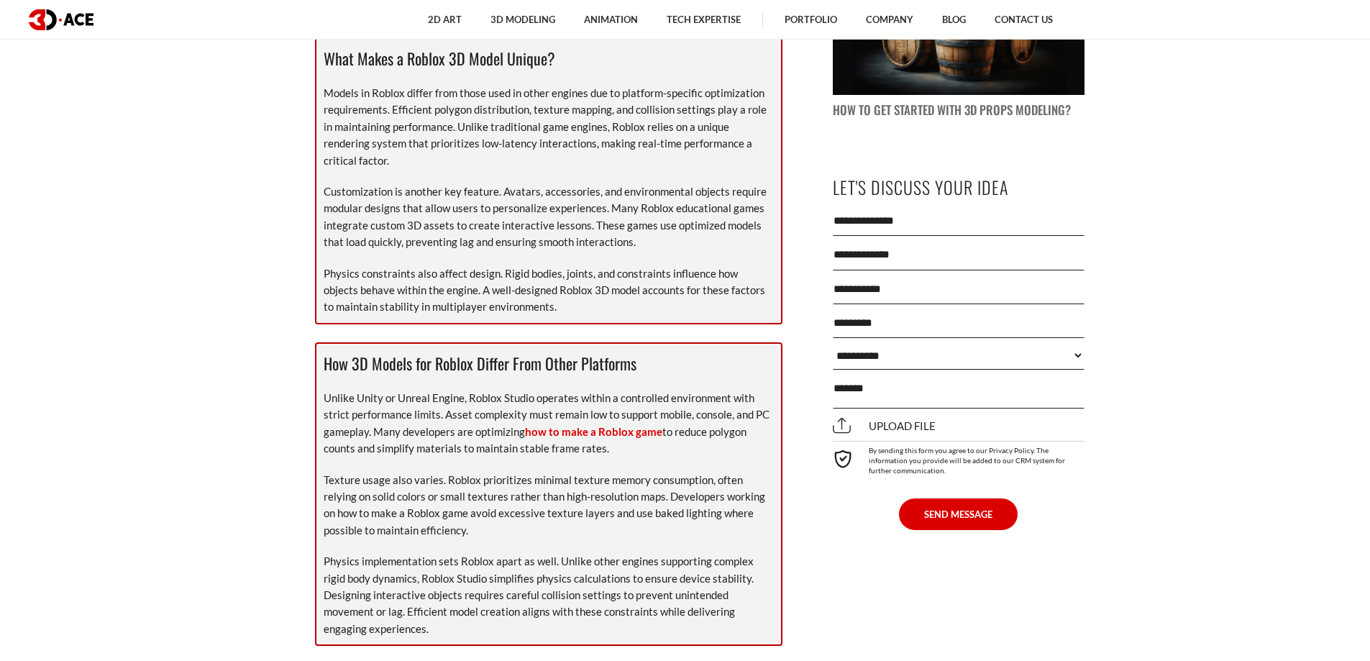
scroll to position [1582, 0]
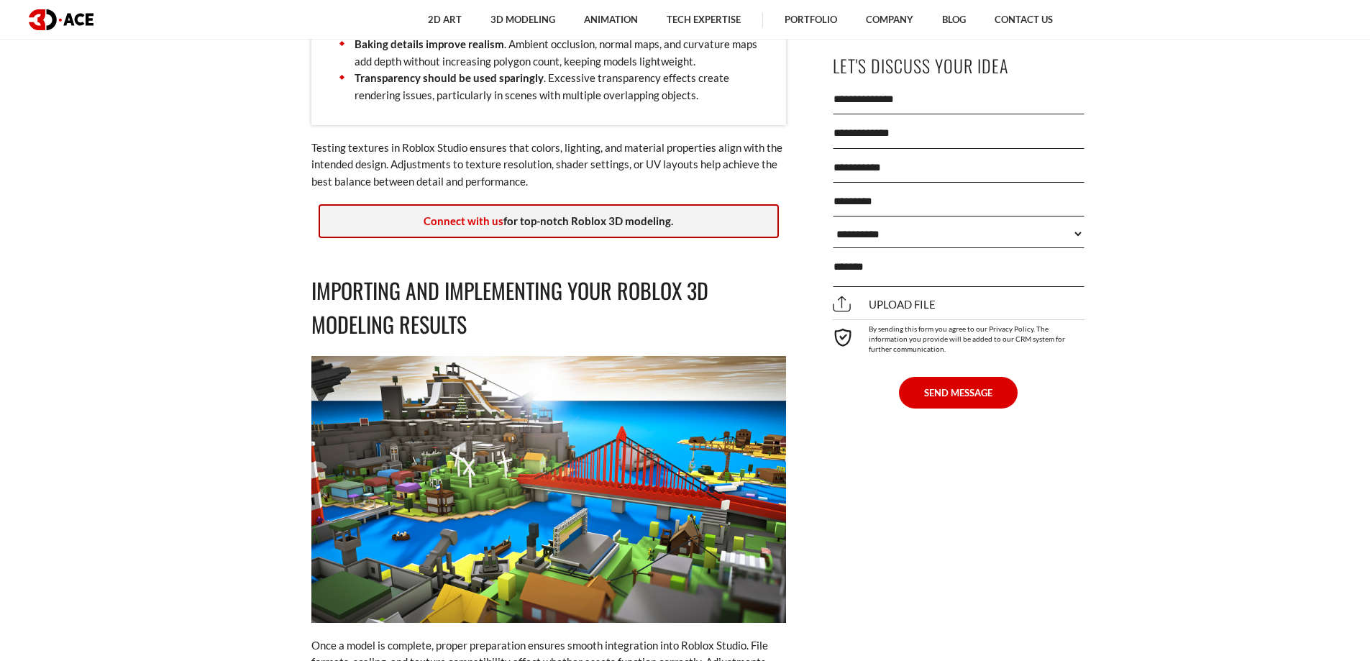
scroll to position [4447, 0]
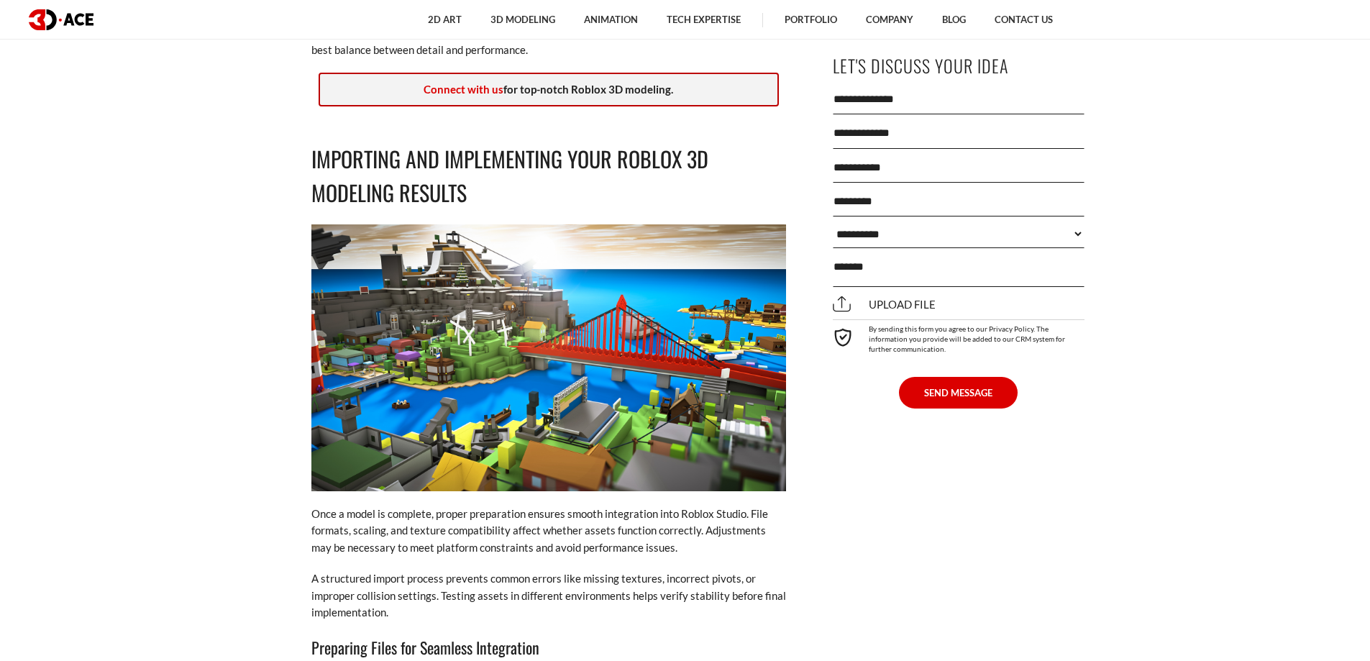
click at [1198, 448] on section "[DATE] Creating high-quality assets for Roblox requires a structured approach a…" at bounding box center [685, 534] width 1370 height 8928
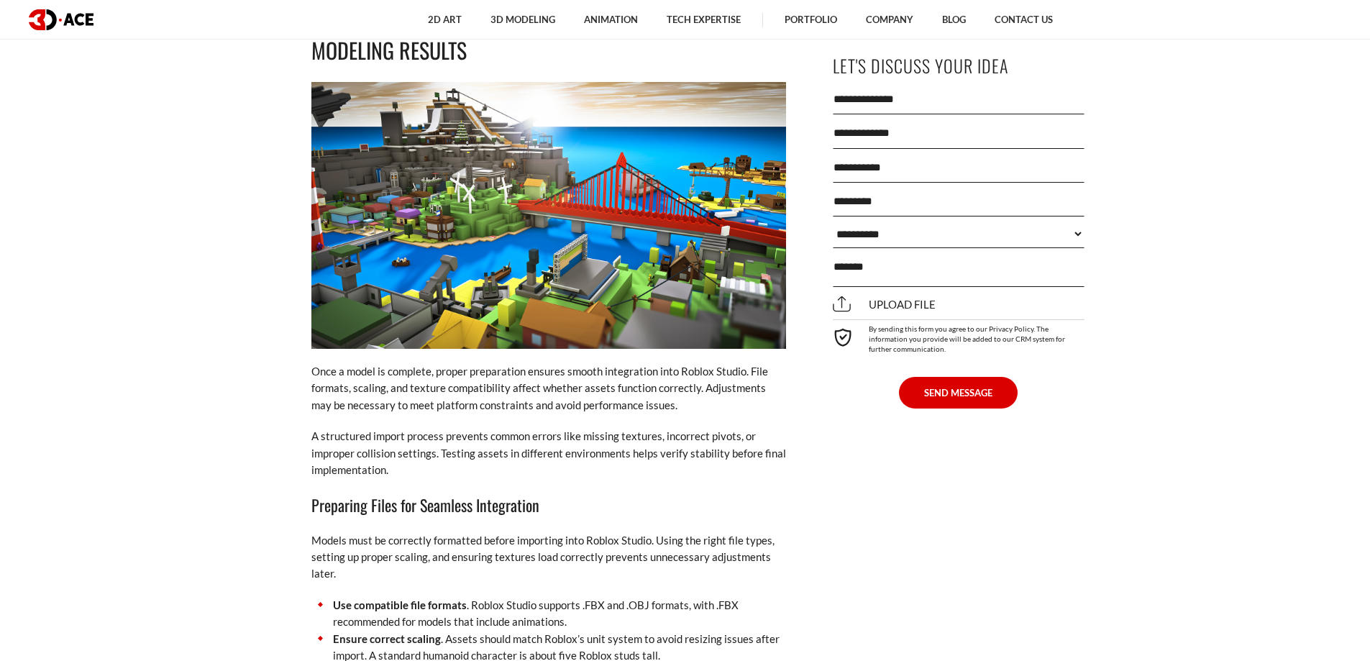
scroll to position [4735, 0]
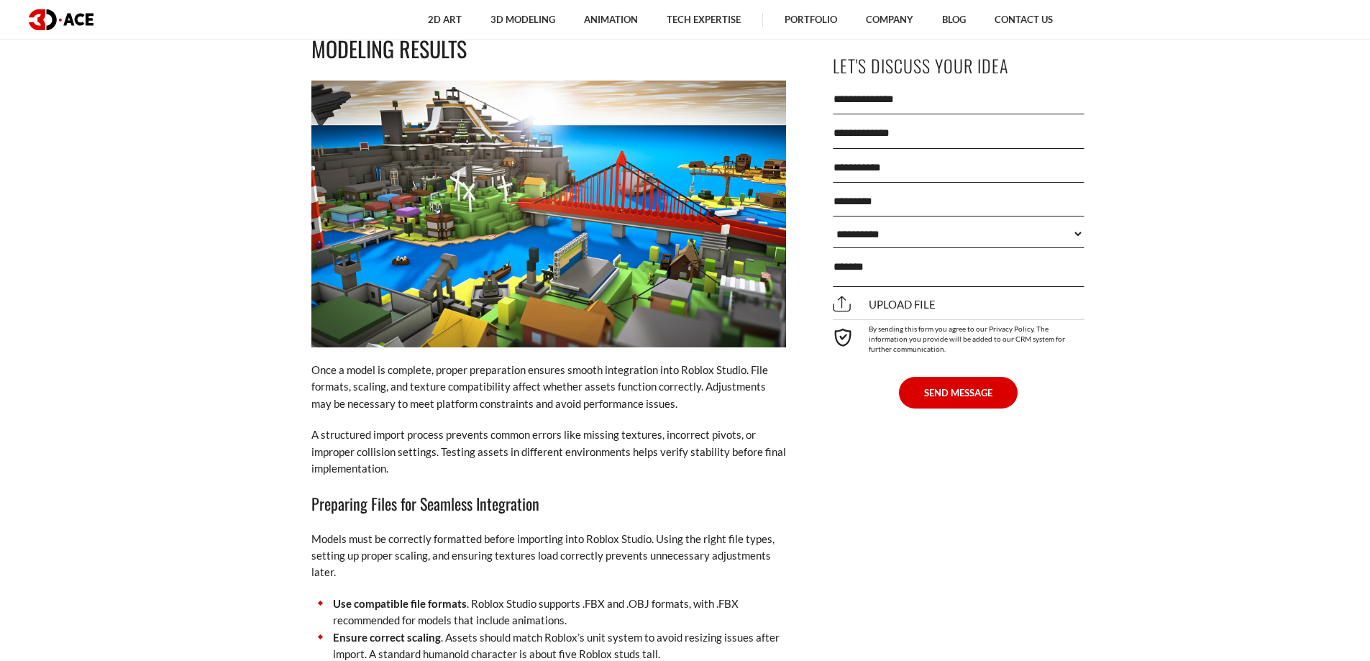
click at [1197, 440] on section "[DATE] Creating high-quality assets for Roblox requires a structured approach a…" at bounding box center [685, 390] width 1370 height 8928
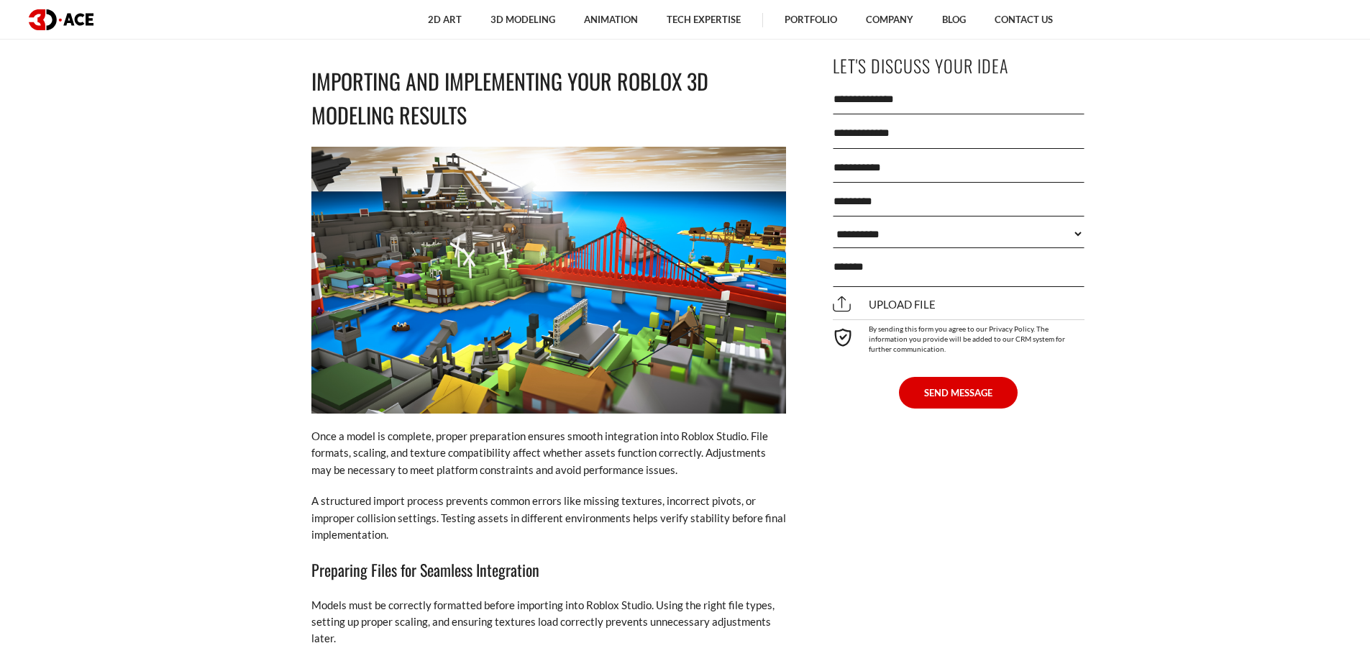
scroll to position [4663, 0]
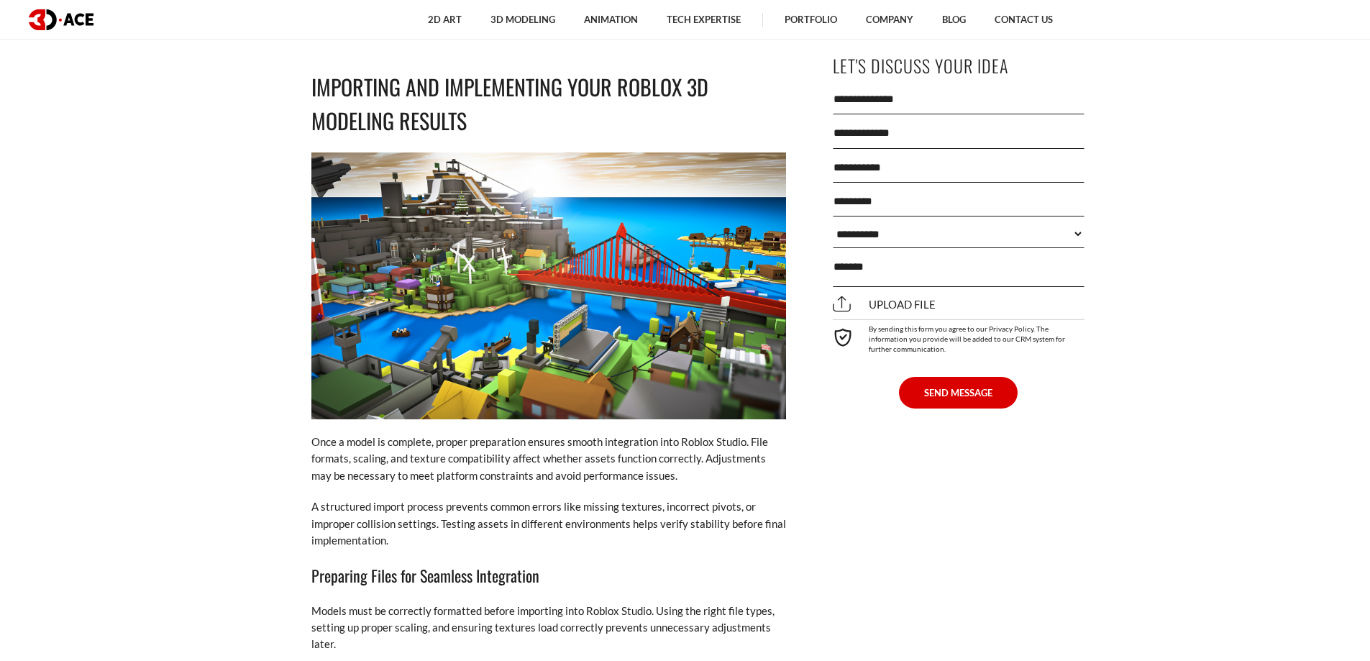
click at [1178, 437] on section "[DATE] Creating high-quality assets for Roblox requires a structured approach a…" at bounding box center [685, 462] width 1370 height 8928
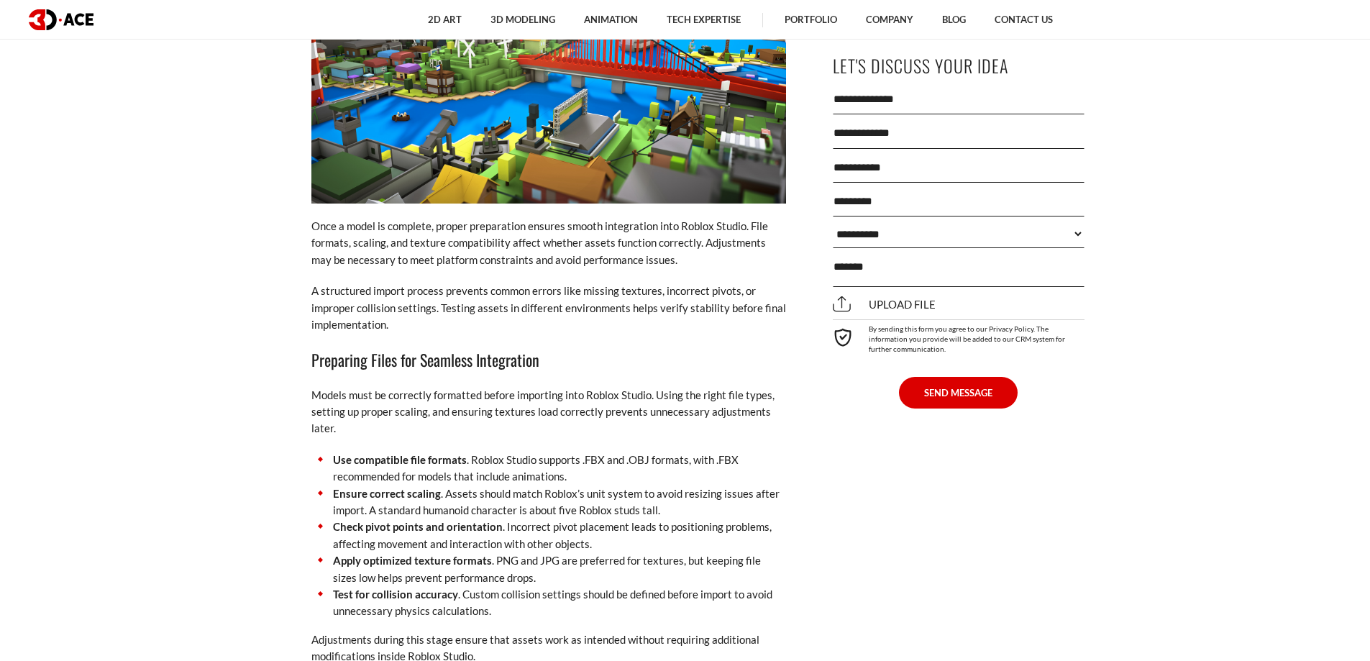
scroll to position [4976, 0]
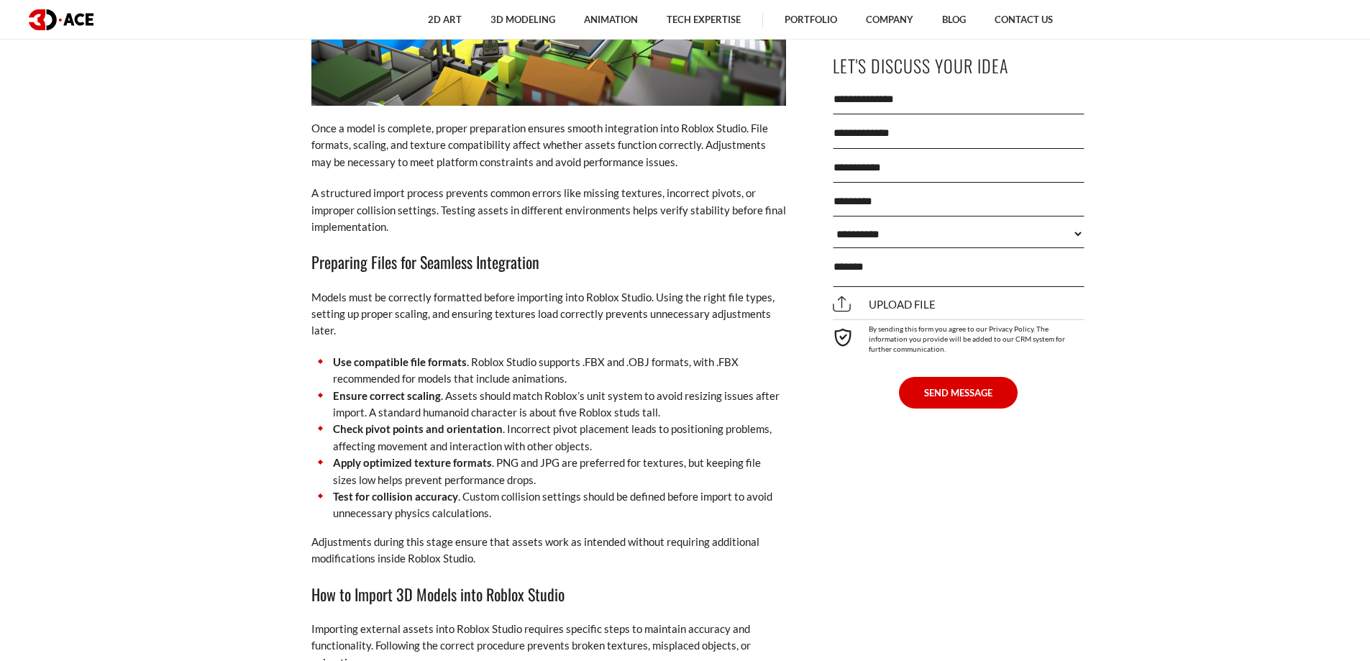
click at [1335, 338] on section "[DATE] Creating high-quality assets for Roblox requires a structured approach a…" at bounding box center [685, 148] width 1370 height 8928
click at [1337, 326] on section "[DATE] Creating high-quality assets for Roblox requires a structured approach a…" at bounding box center [685, 148] width 1370 height 8928
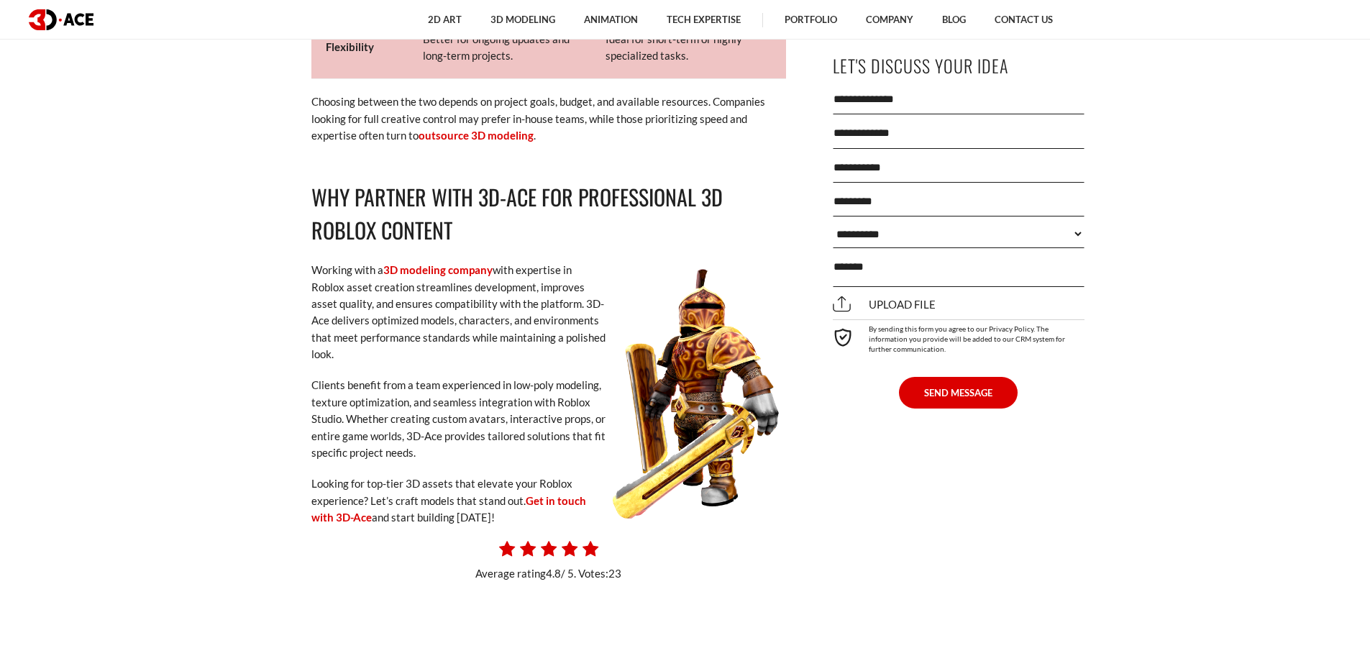
scroll to position [8915, 0]
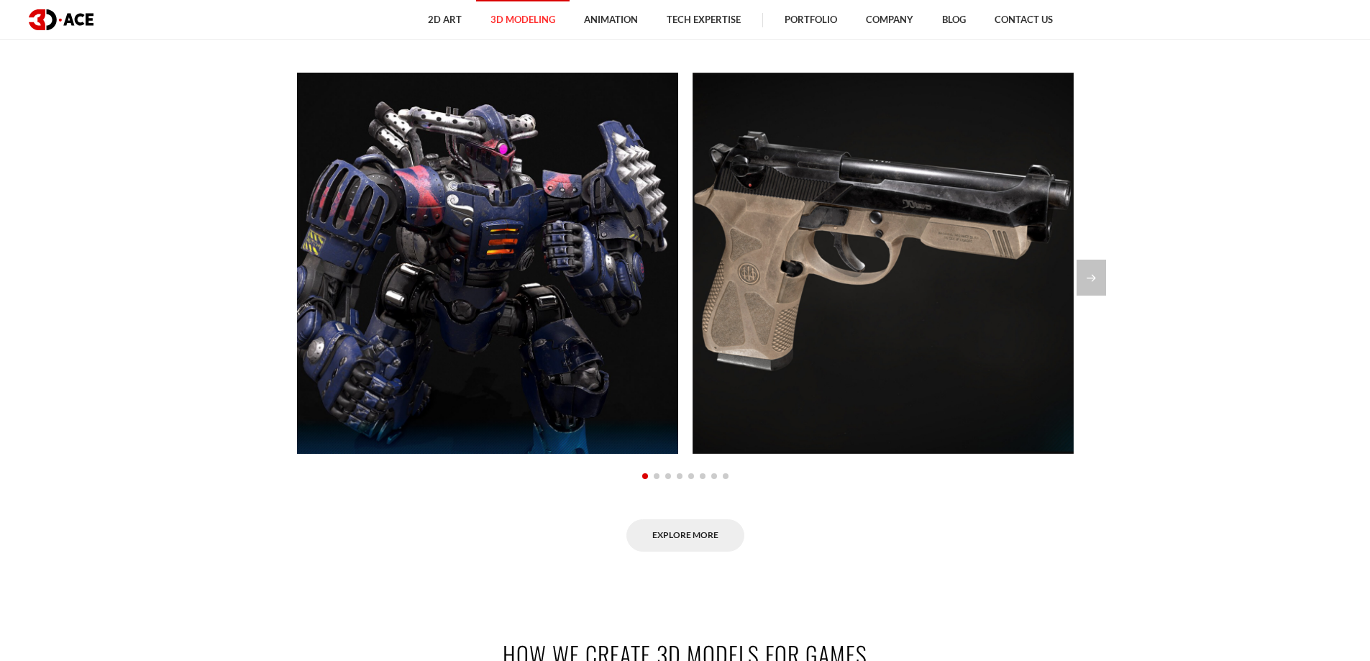
scroll to position [1253, 0]
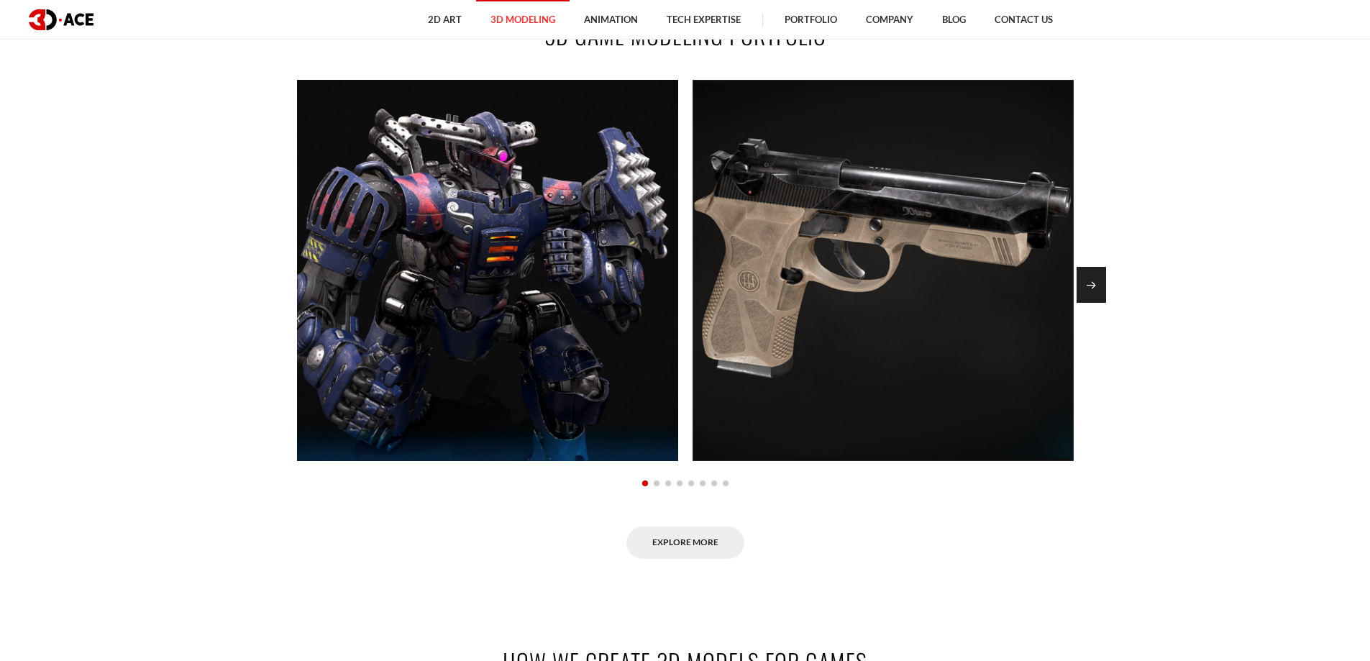
click at [1104, 289] on div "Next slide" at bounding box center [1090, 285] width 29 height 36
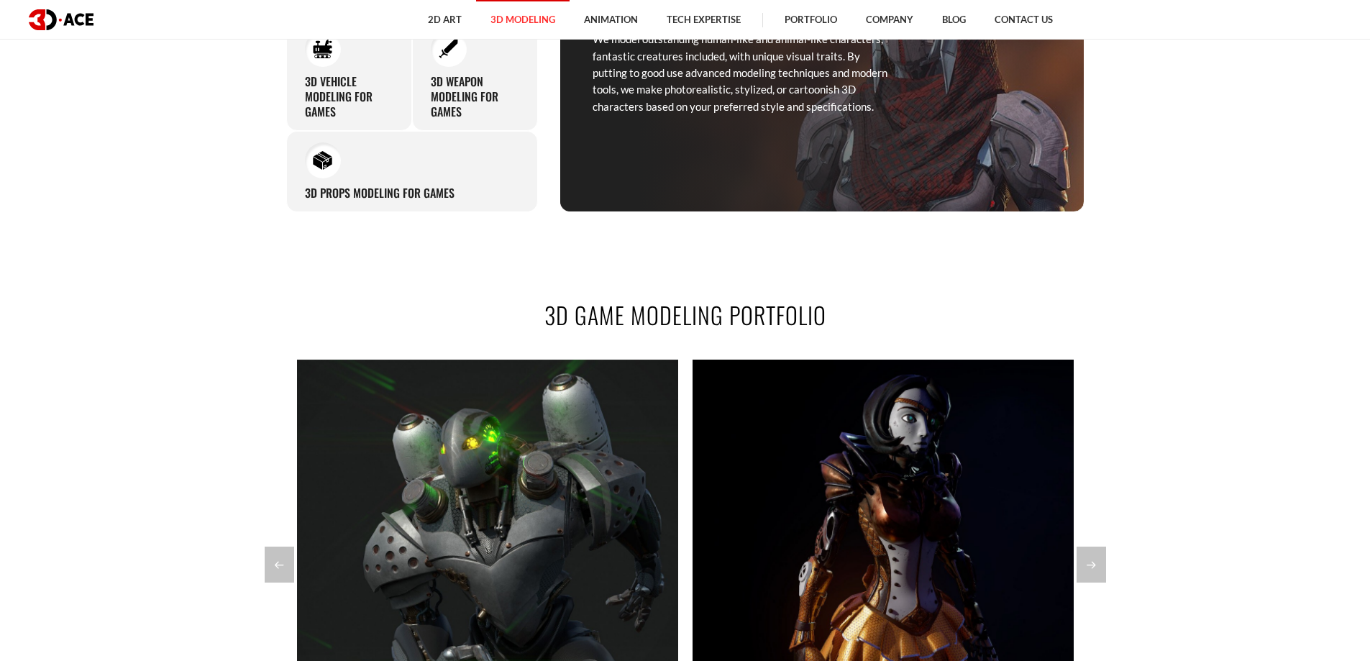
scroll to position [966, 0]
